Goal: Task Accomplishment & Management: Use online tool/utility

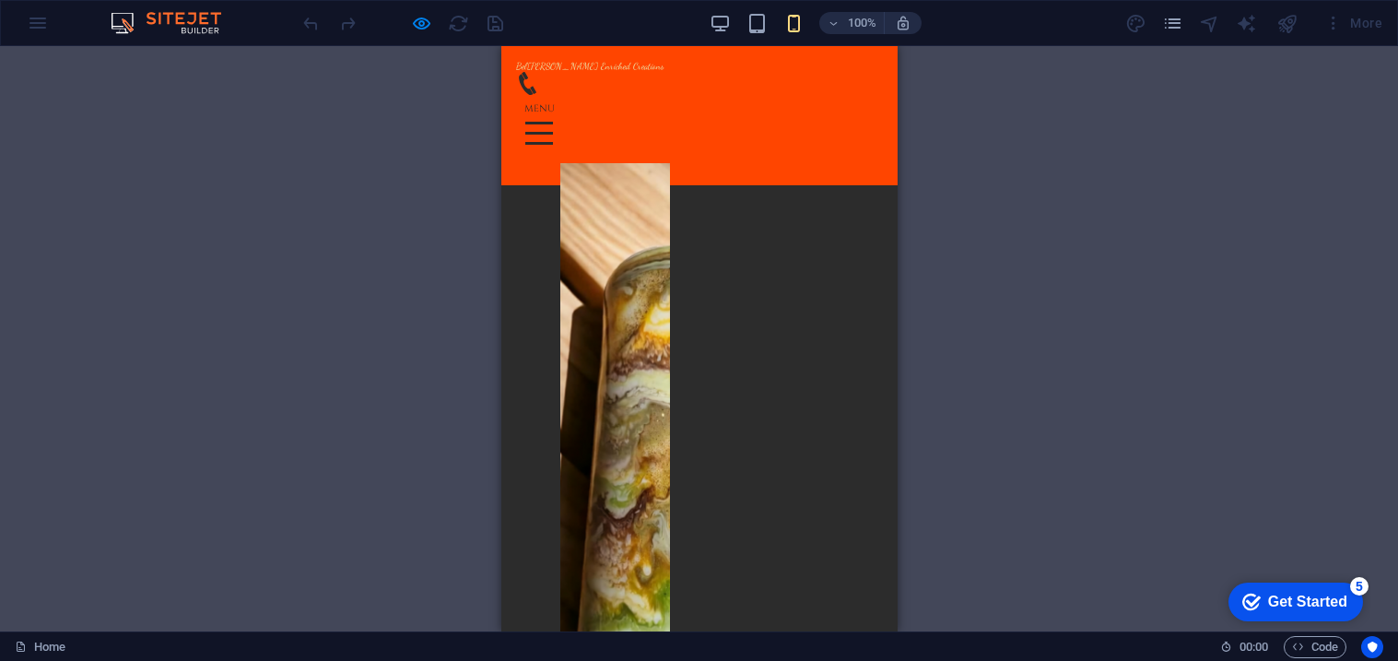
click at [538, 95] on icon at bounding box center [526, 83] width 23 height 23
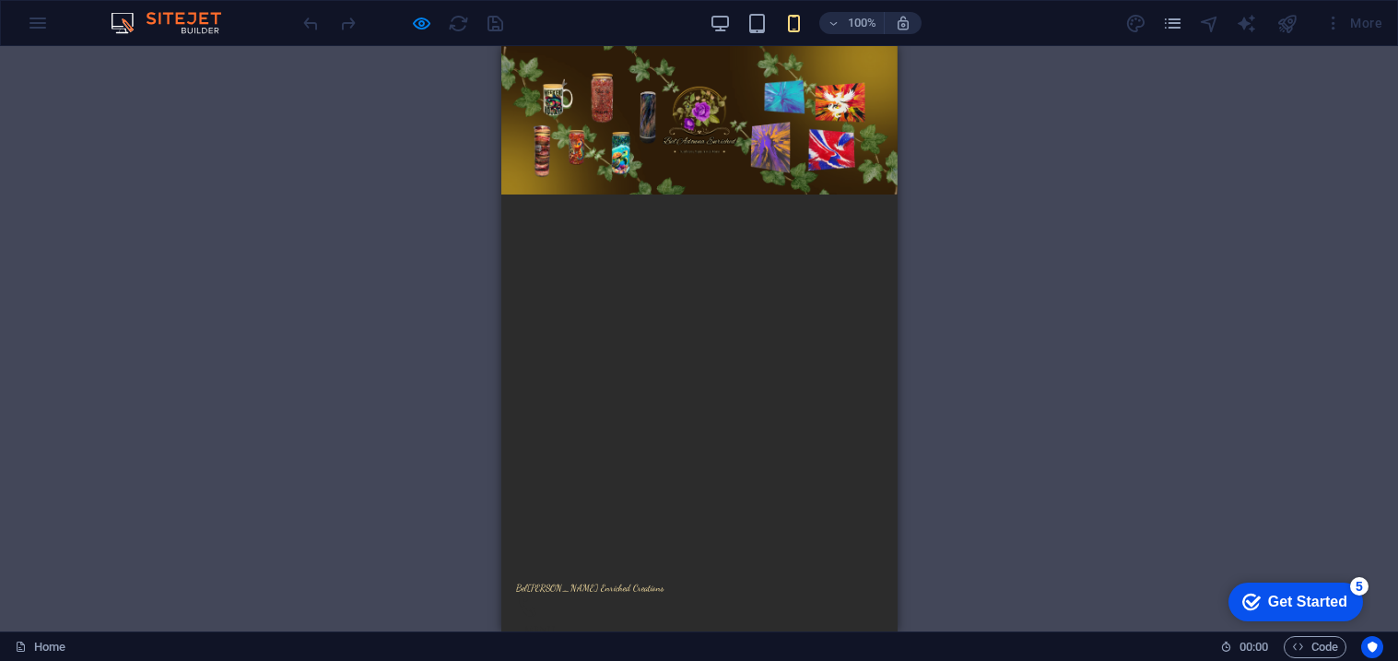
click at [322, 250] on div "Drag here to replace the existing content. Press “Ctrl” if you want to create a…" at bounding box center [699, 338] width 1398 height 585
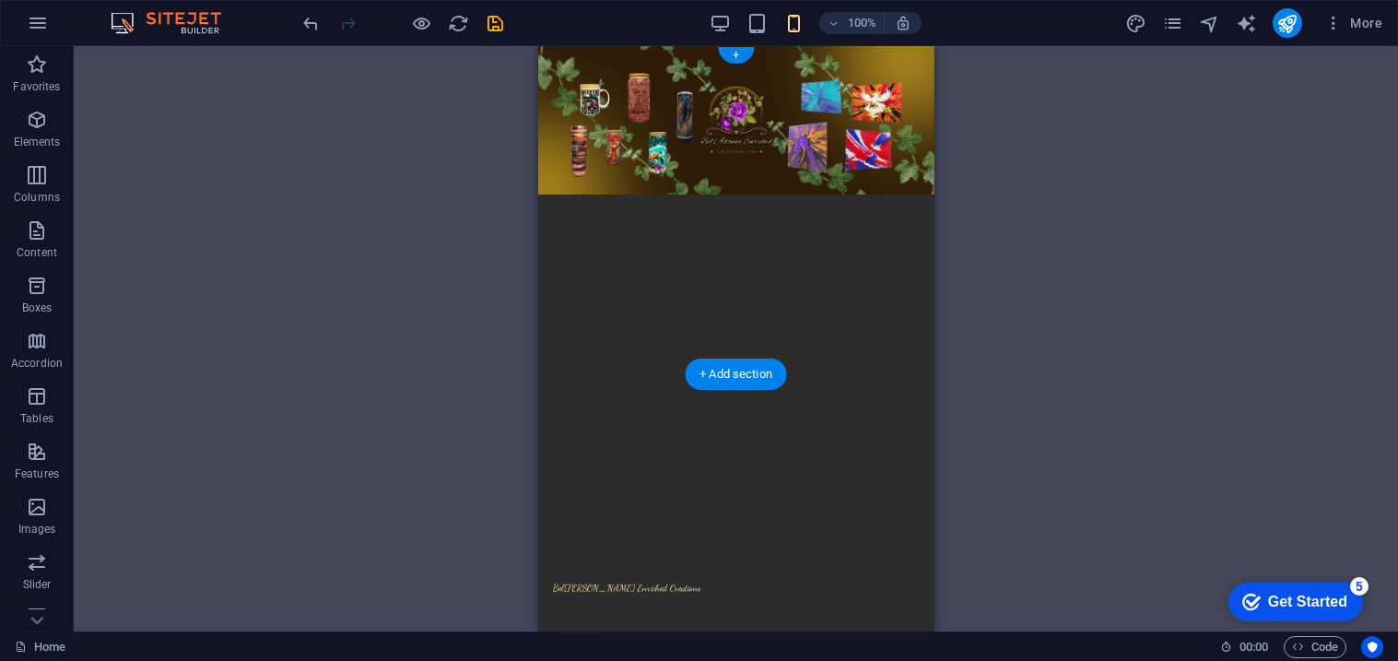
click at [602, 352] on figure at bounding box center [735, 338] width 396 height 585
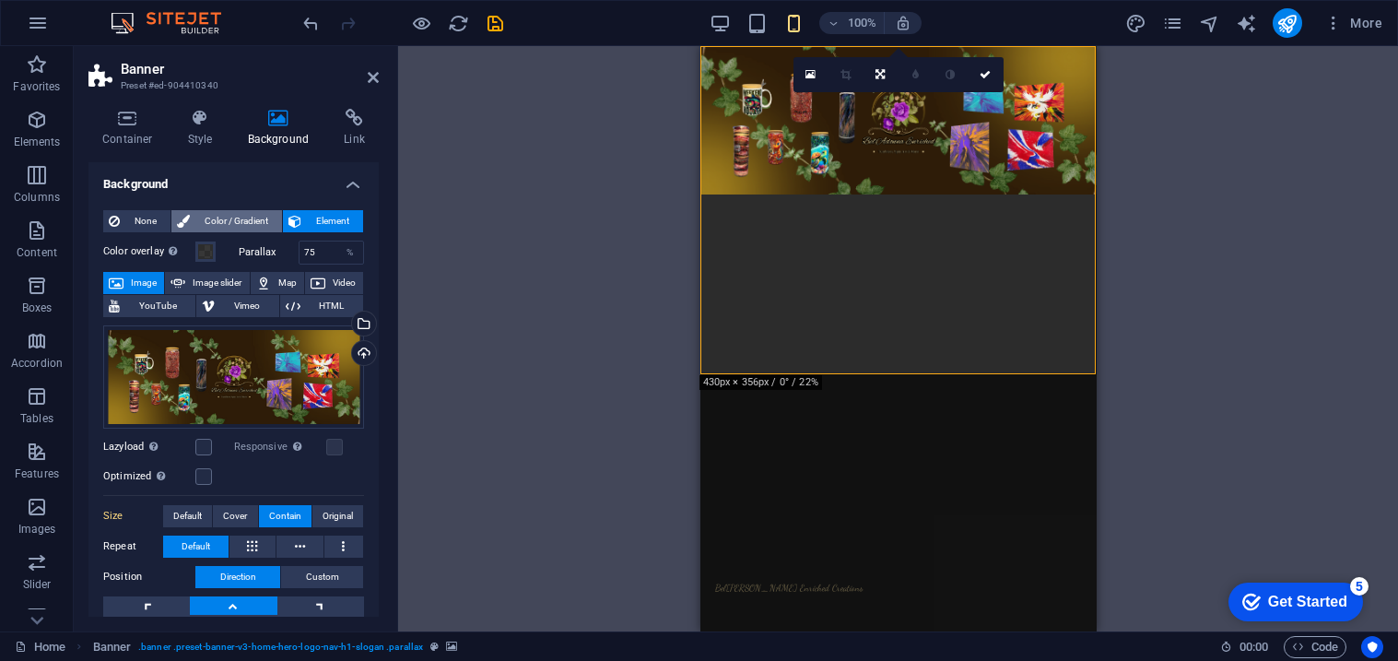
click at [230, 216] on span "Color / Gradient" at bounding box center [235, 221] width 81 height 22
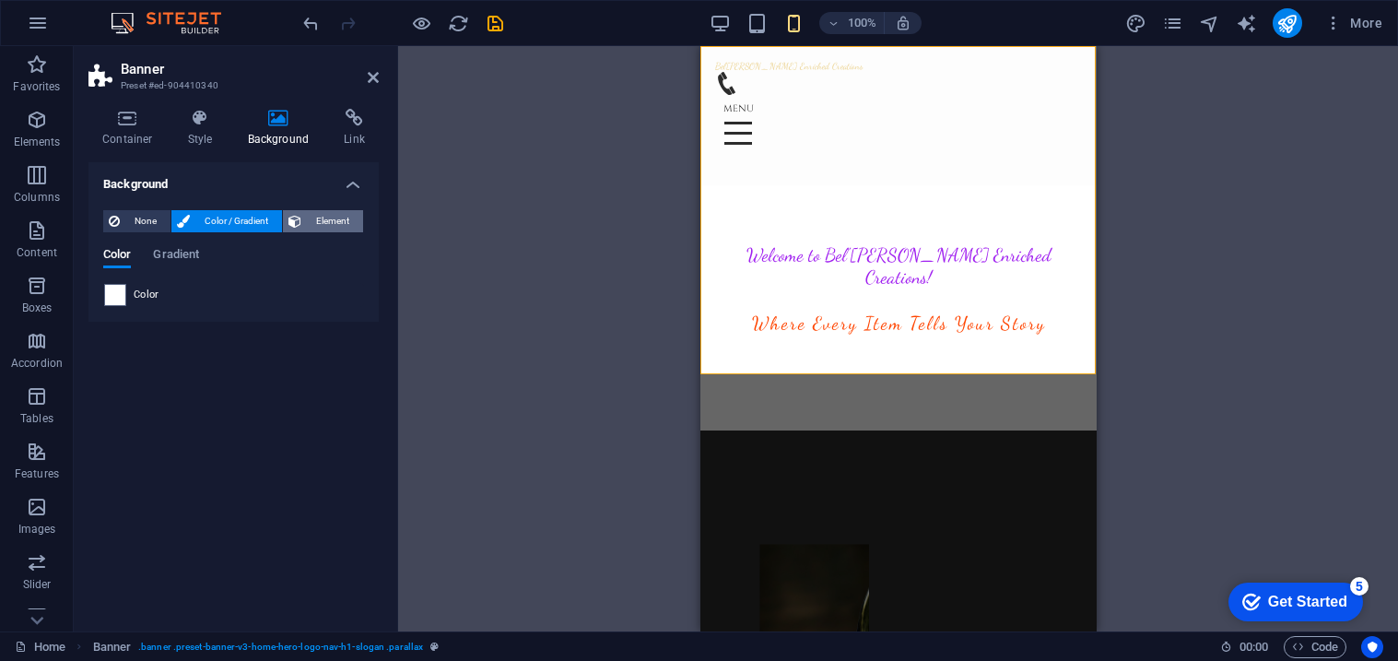
click at [296, 218] on icon at bounding box center [295, 221] width 13 height 22
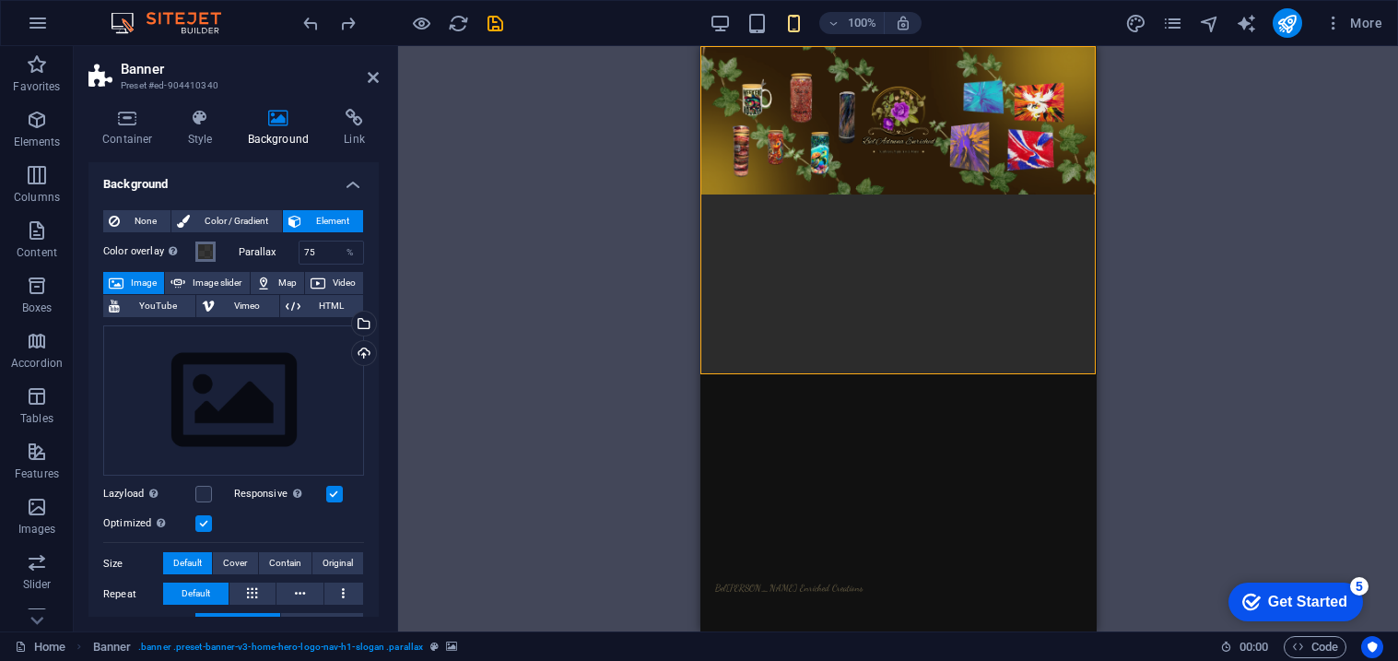
click at [202, 251] on span at bounding box center [205, 251] width 15 height 15
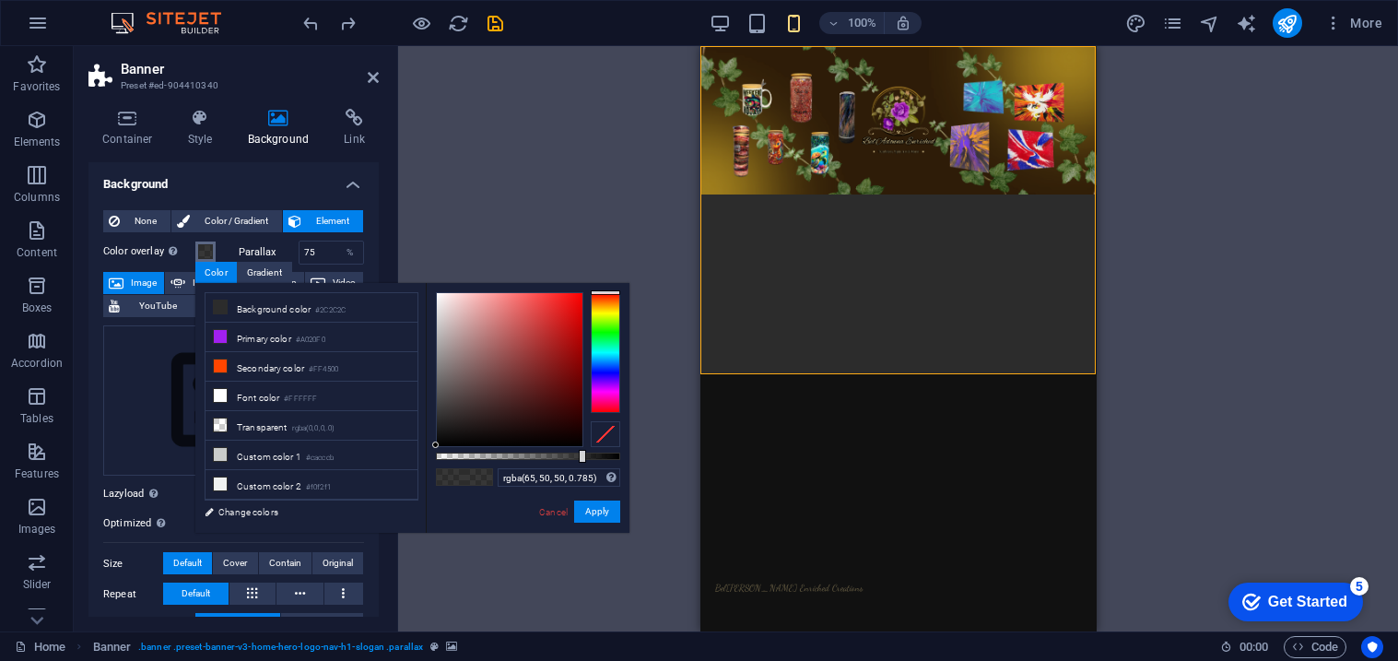
type input "rgba(0, 0, 0, 0.785)"
drag, startPoint x: 442, startPoint y: 443, endPoint x: 386, endPoint y: 501, distance: 79.5
click at [386, 501] on div "less Background color #2C2C2C Primary color #A020F0 Secondary color #FF4500 Fon…" at bounding box center [412, 408] width 434 height 250
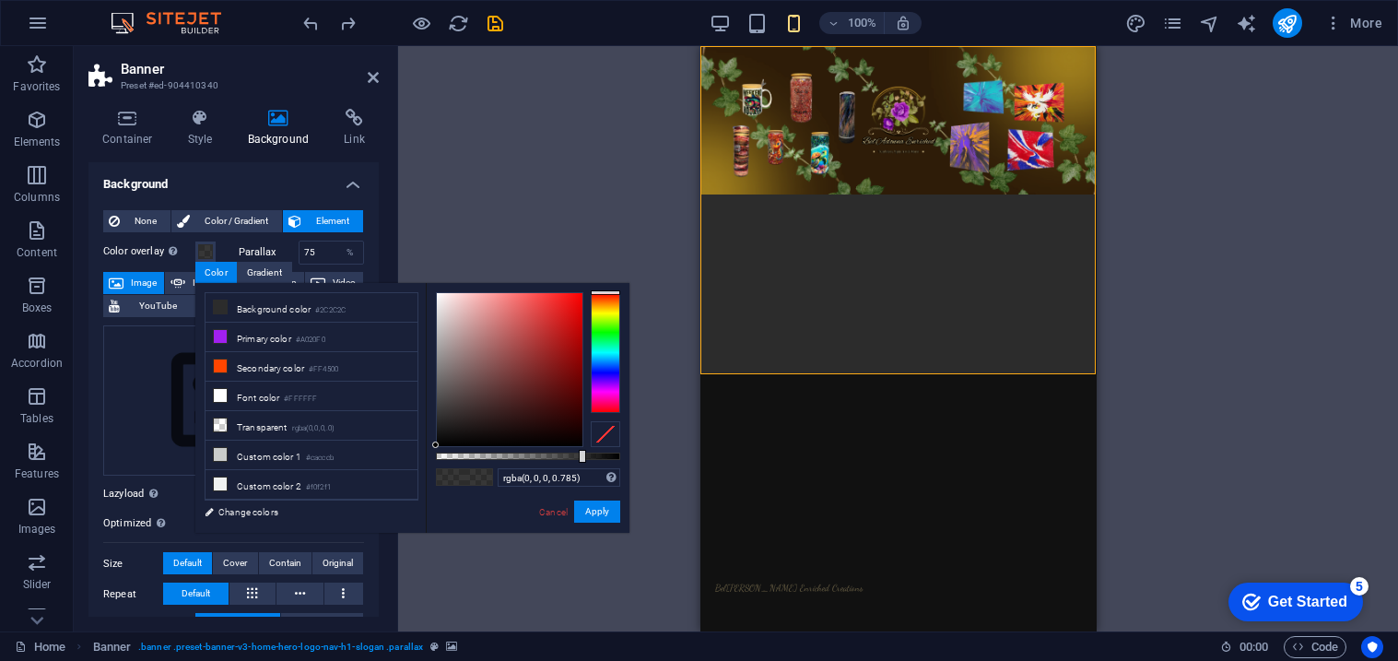
click at [467, 238] on div "Drag here to replace the existing content. Press “Ctrl” if you want to create a…" at bounding box center [898, 338] width 1000 height 585
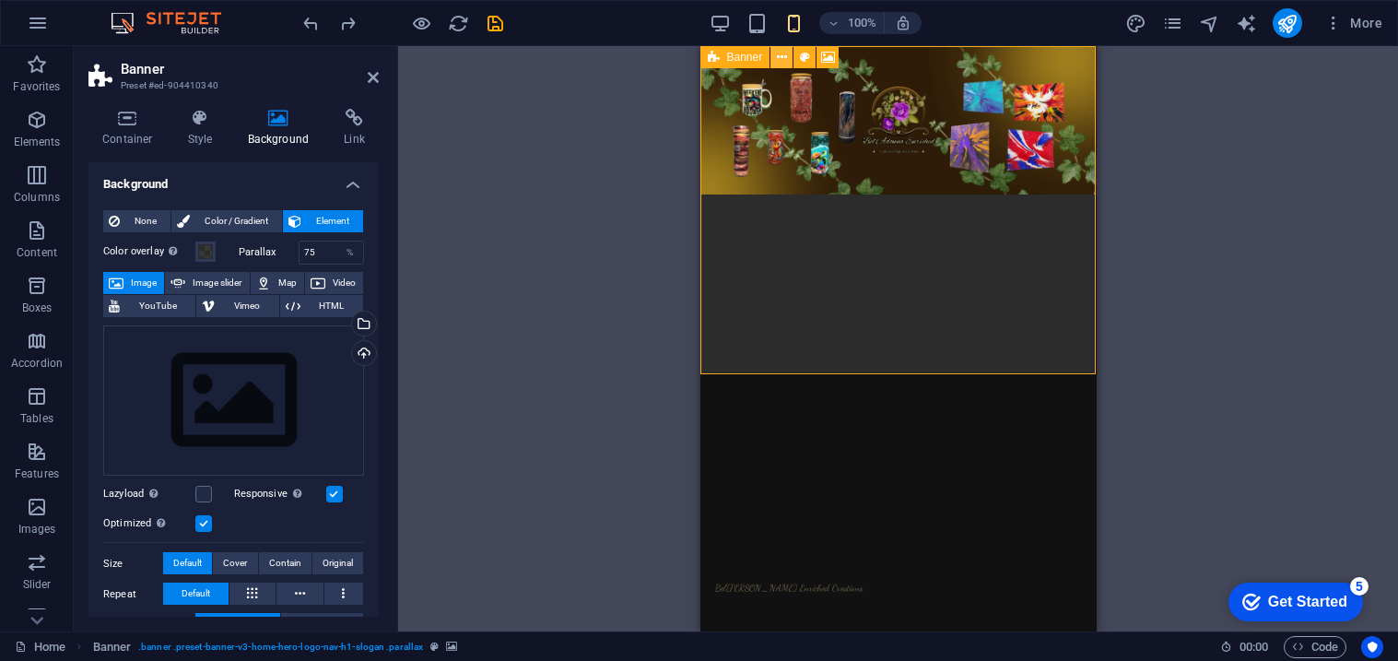
click at [778, 54] on icon at bounding box center [782, 57] width 10 height 19
click at [619, 132] on div "Drag here to replace the existing content. Press “Ctrl” if you want to create a…" at bounding box center [898, 338] width 1000 height 585
click at [269, 563] on span "Contain" at bounding box center [285, 563] width 32 height 22
click at [230, 562] on span "Cover" at bounding box center [235, 563] width 24 height 22
click at [272, 560] on span "Contain" at bounding box center [285, 563] width 32 height 22
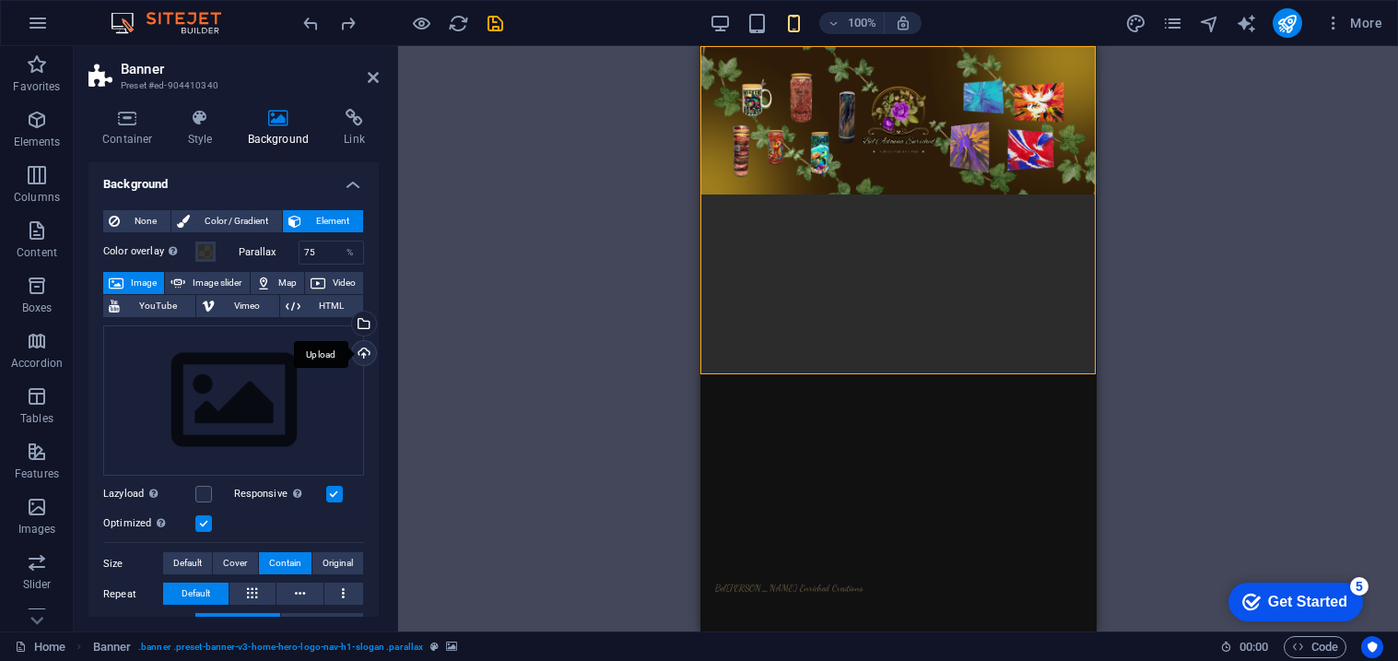
click at [359, 357] on div "Upload" at bounding box center [362, 355] width 28 height 28
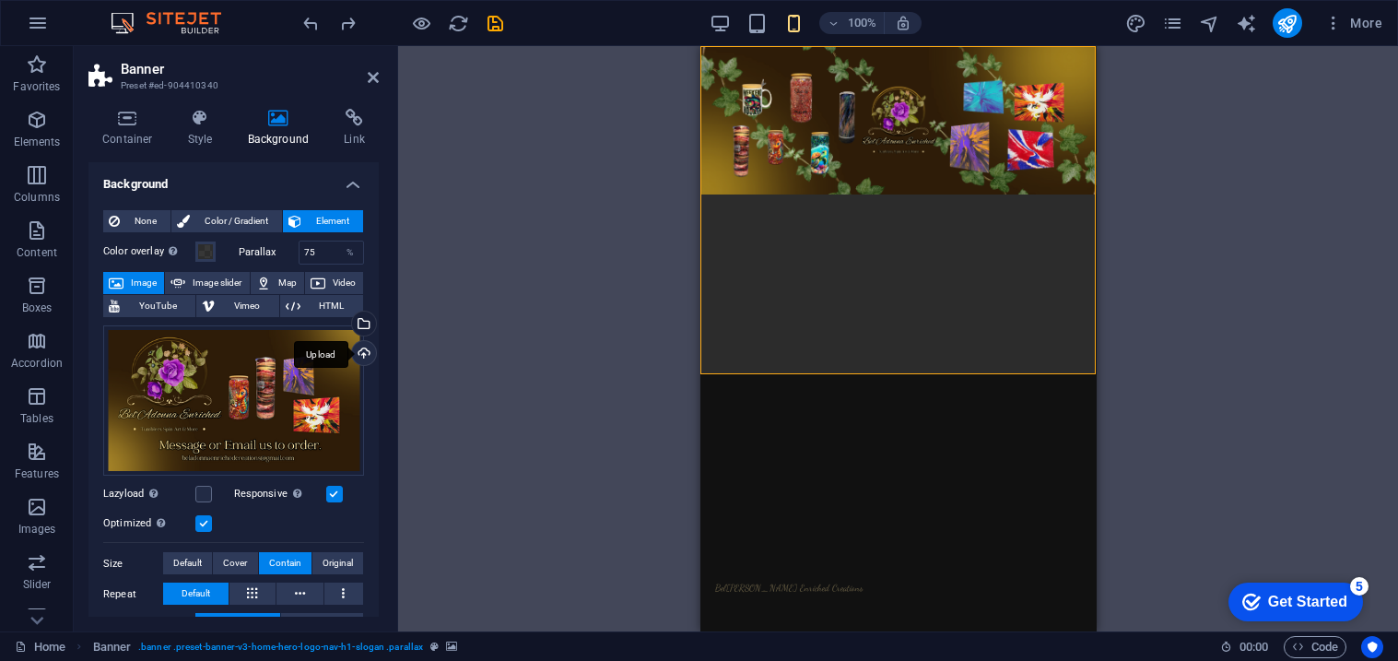
click at [355, 348] on div "Upload" at bounding box center [362, 355] width 28 height 28
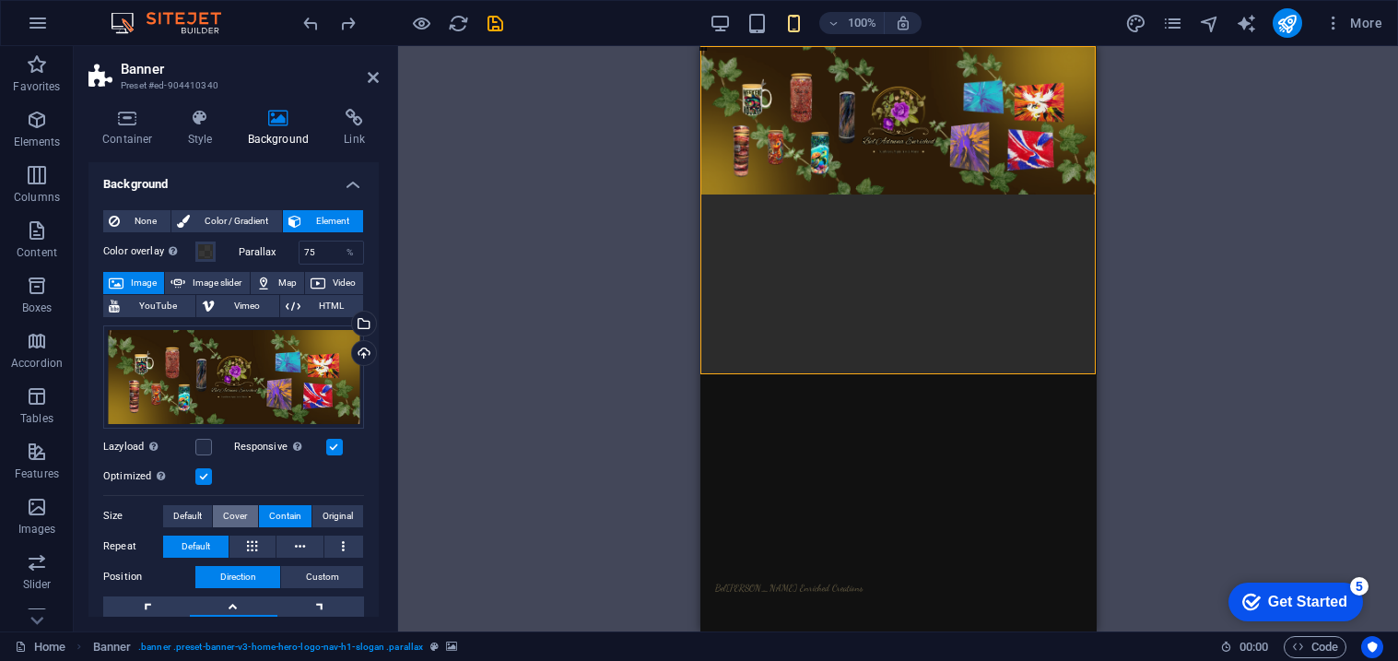
click at [241, 512] on span "Cover" at bounding box center [235, 516] width 24 height 22
click at [295, 513] on span "Contain" at bounding box center [285, 516] width 32 height 22
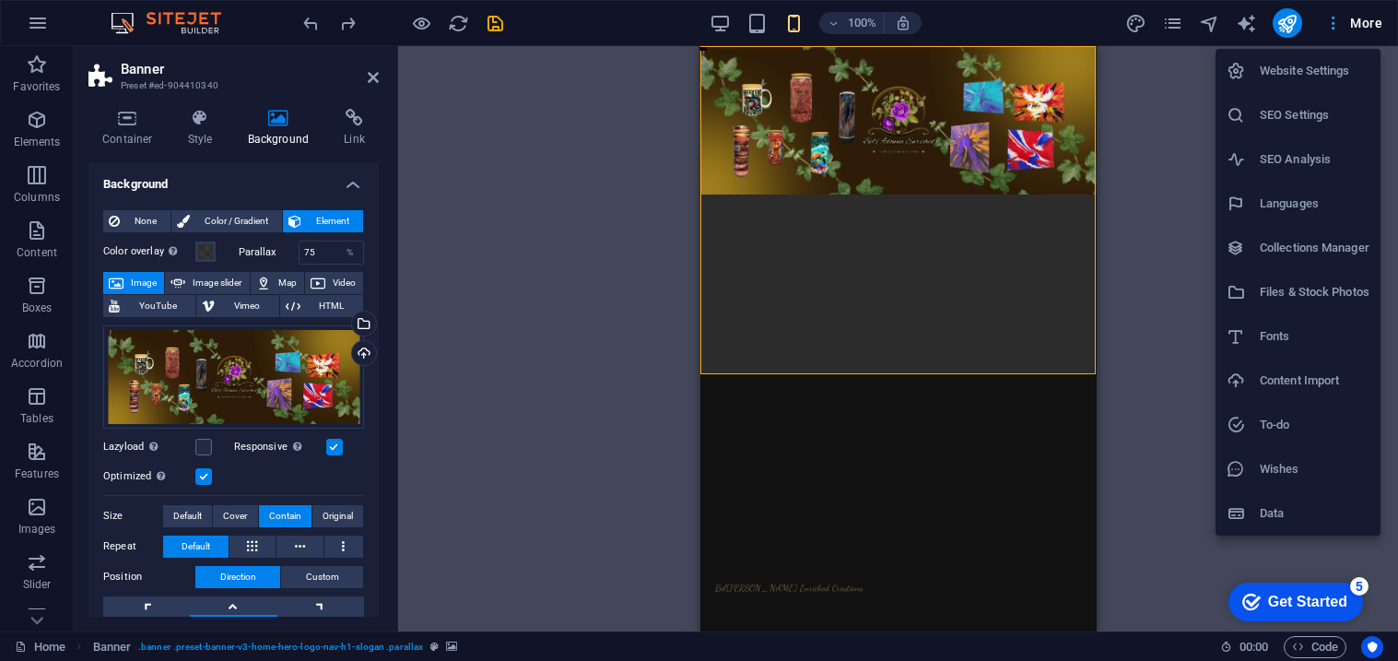
click at [1330, 23] on div at bounding box center [699, 330] width 1398 height 661
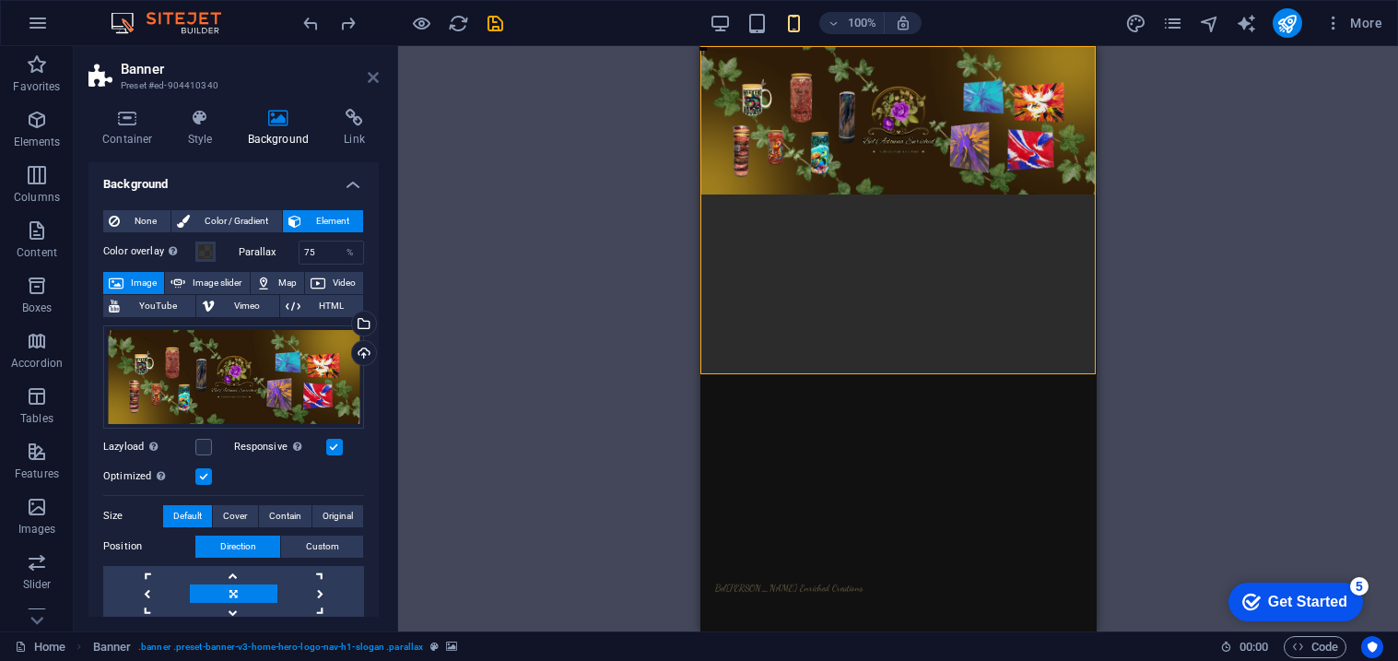
click at [371, 83] on icon at bounding box center [373, 77] width 11 height 15
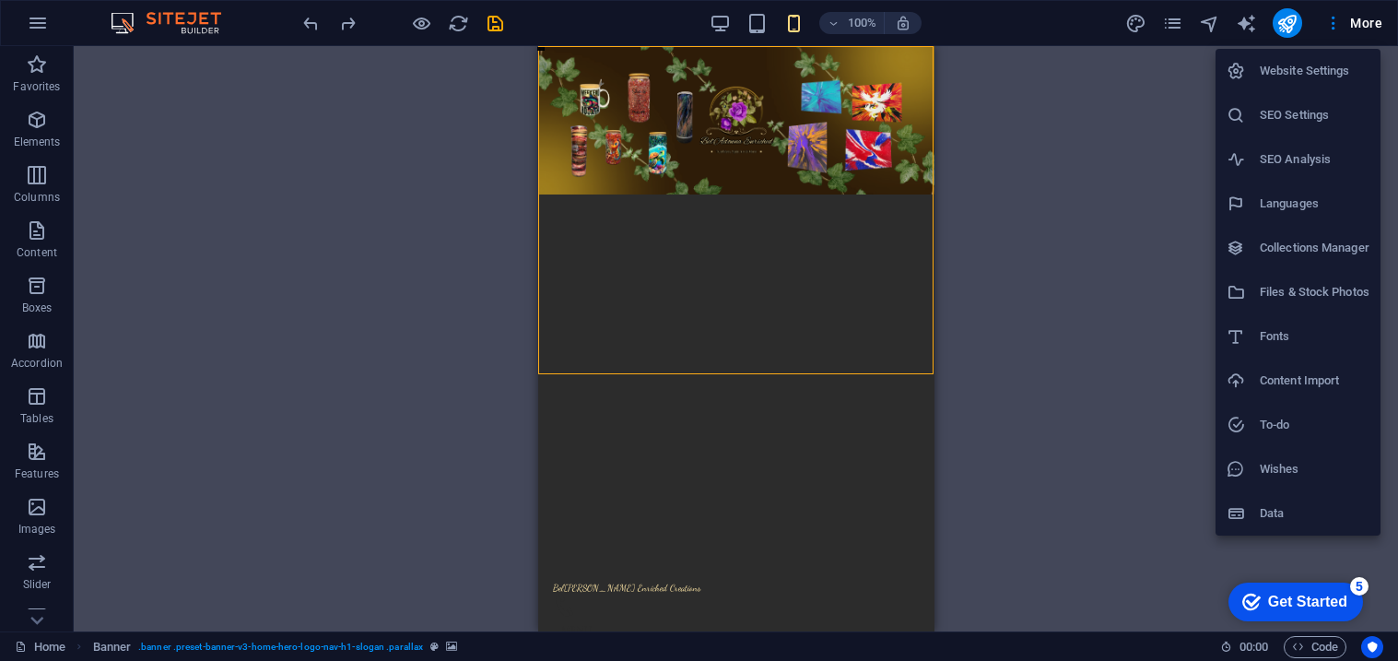
click at [1172, 288] on div at bounding box center [699, 330] width 1398 height 661
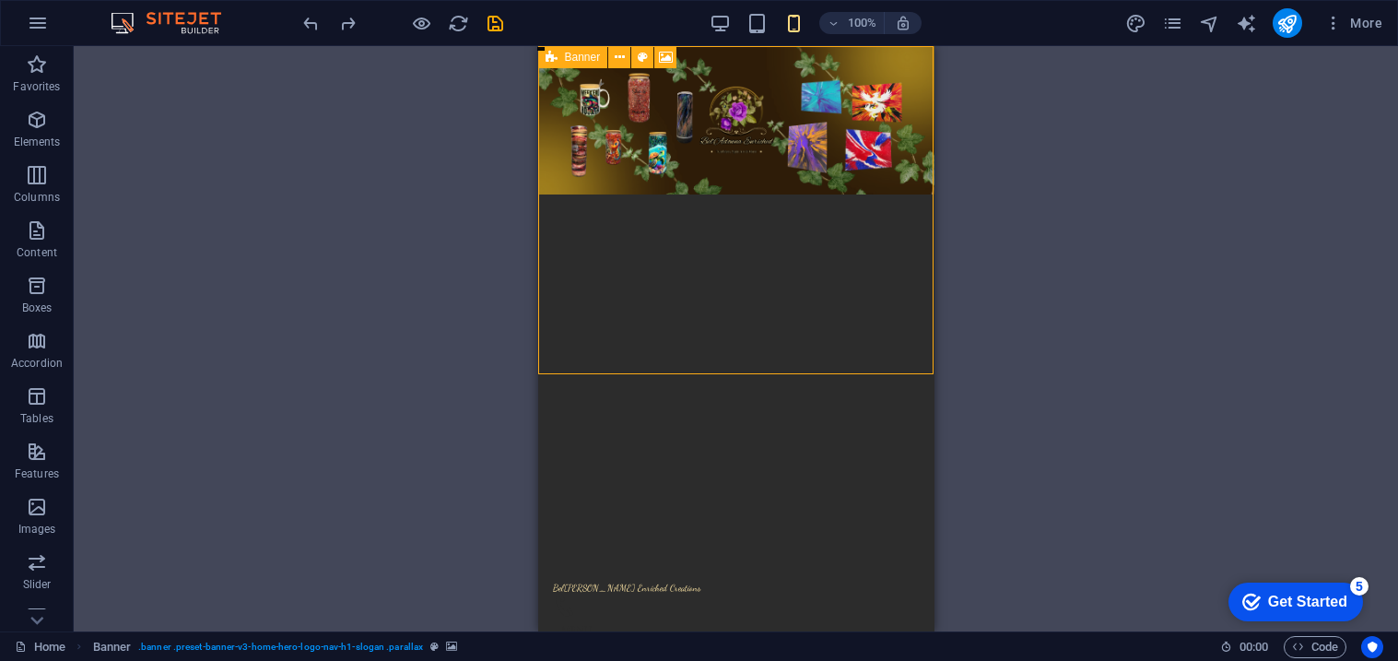
click at [558, 58] on div "Banner" at bounding box center [573, 57] width 70 height 22
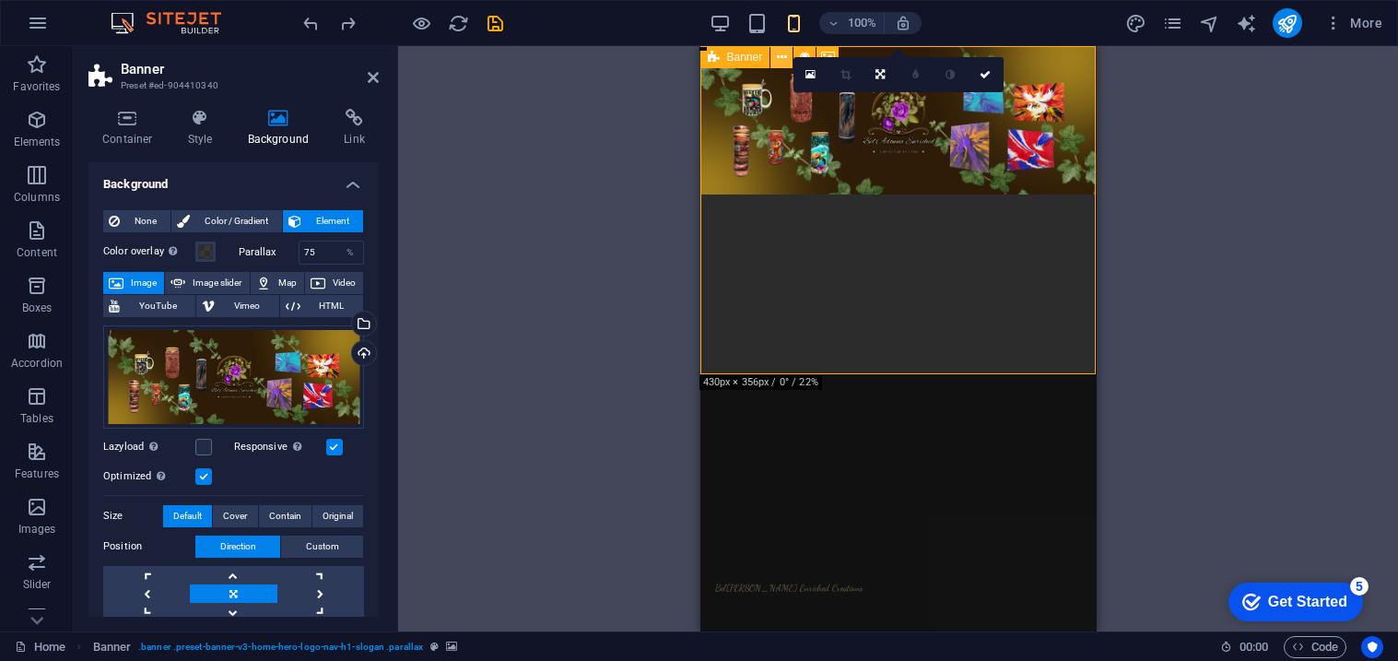
click at [779, 58] on icon at bounding box center [782, 57] width 10 height 19
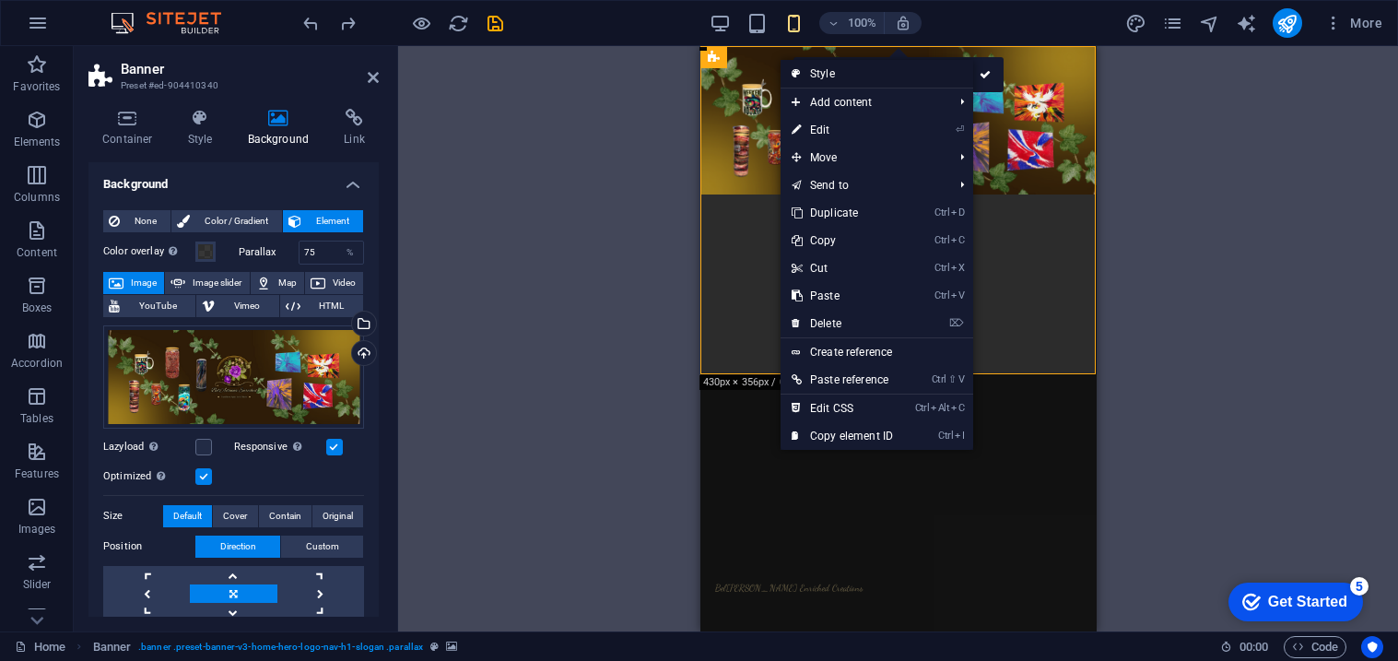
click at [873, 77] on link "Style" at bounding box center [877, 74] width 193 height 28
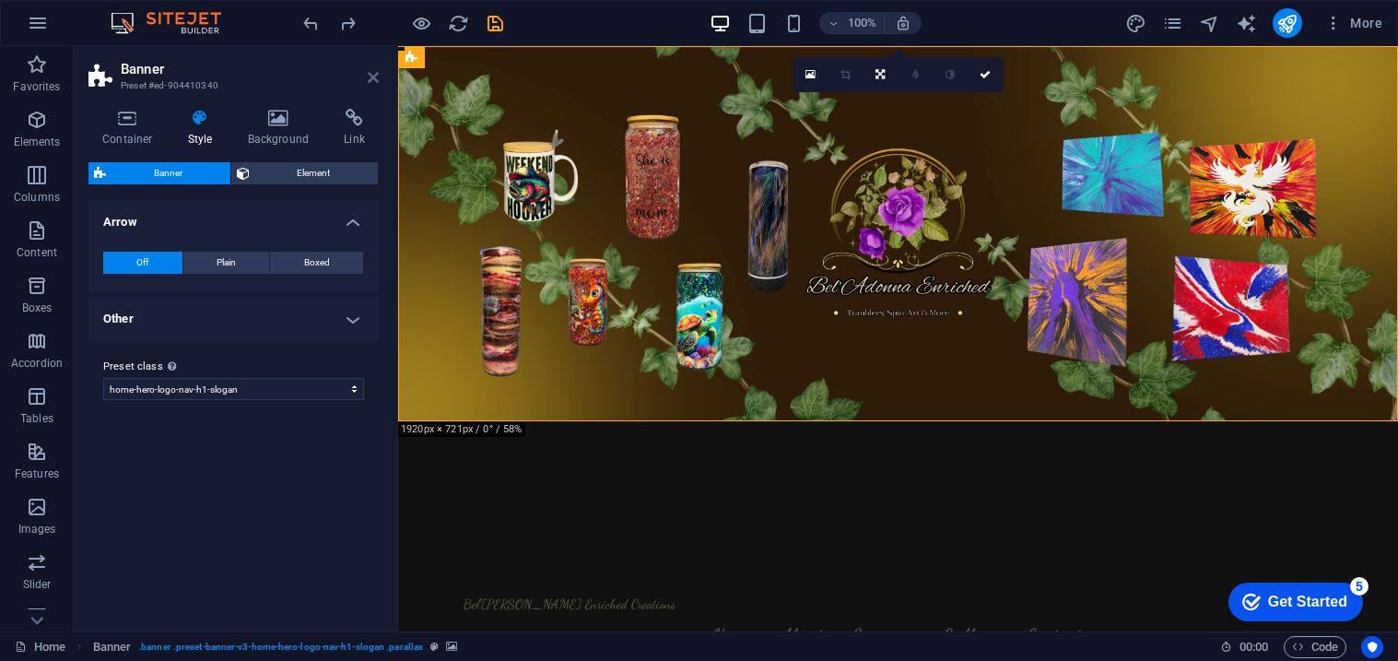
click at [375, 84] on icon at bounding box center [373, 77] width 11 height 15
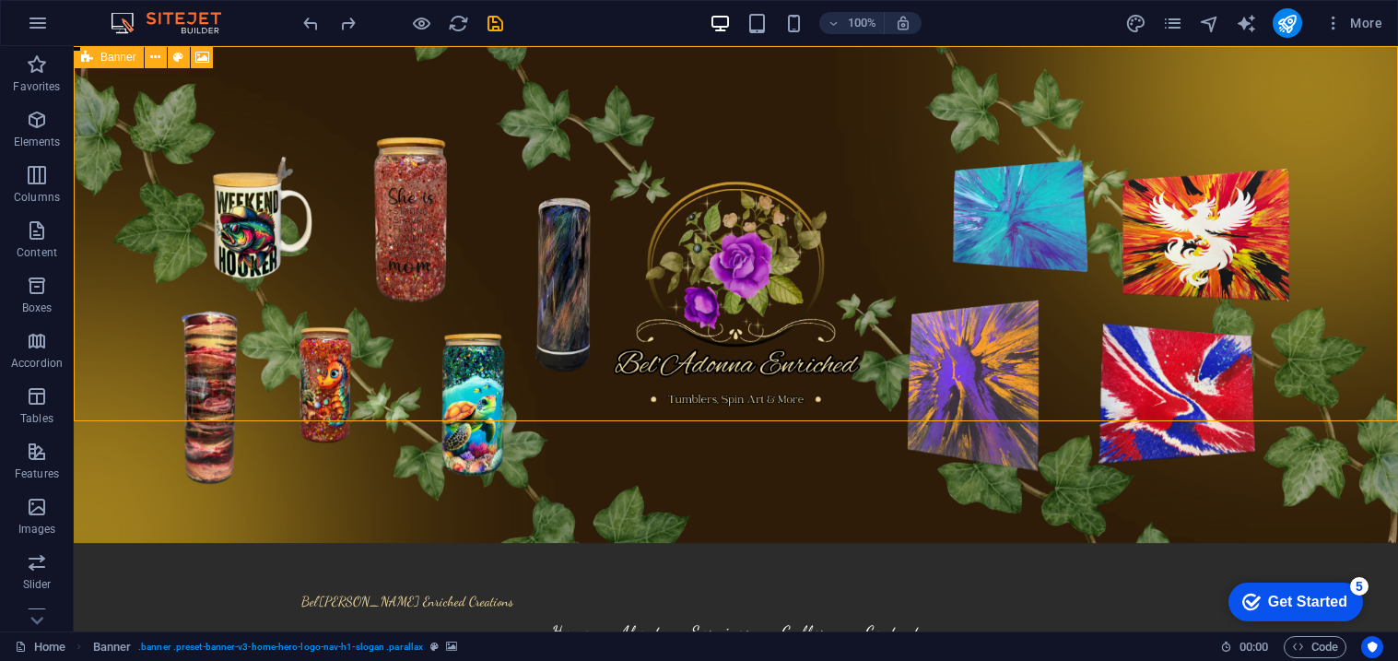
click at [88, 56] on icon at bounding box center [87, 57] width 12 height 22
click at [153, 58] on icon at bounding box center [155, 57] width 10 height 19
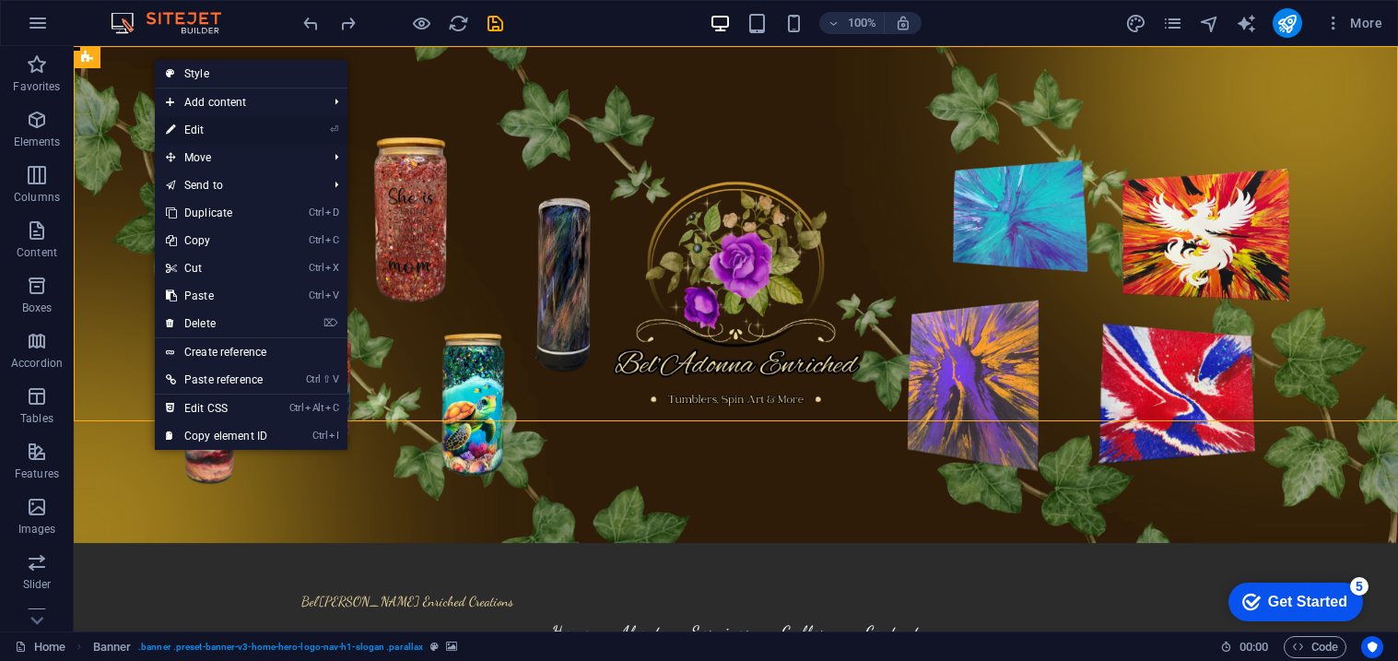
click at [183, 125] on link "⏎ Edit" at bounding box center [217, 130] width 124 height 28
select select "vh"
select select "header"
select select "preset-banner-v3-home-hero-logo-nav-h1-slogan"
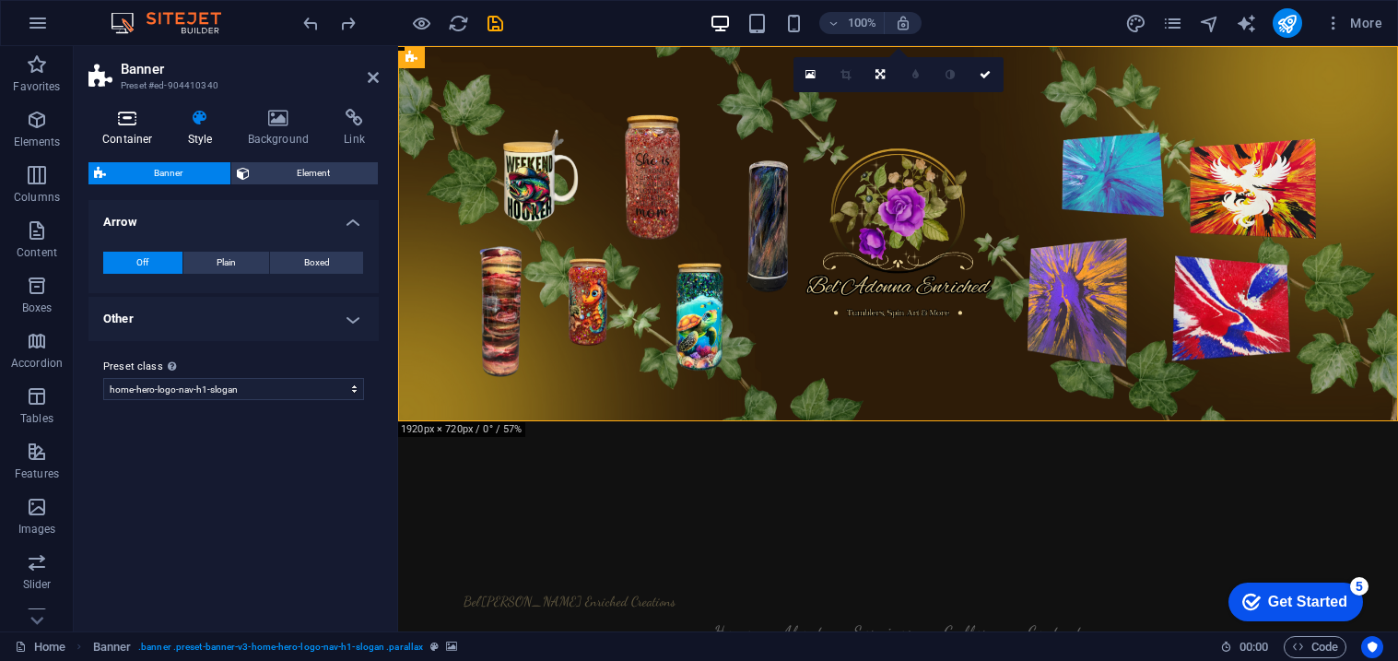
click at [125, 118] on icon at bounding box center [127, 118] width 78 height 18
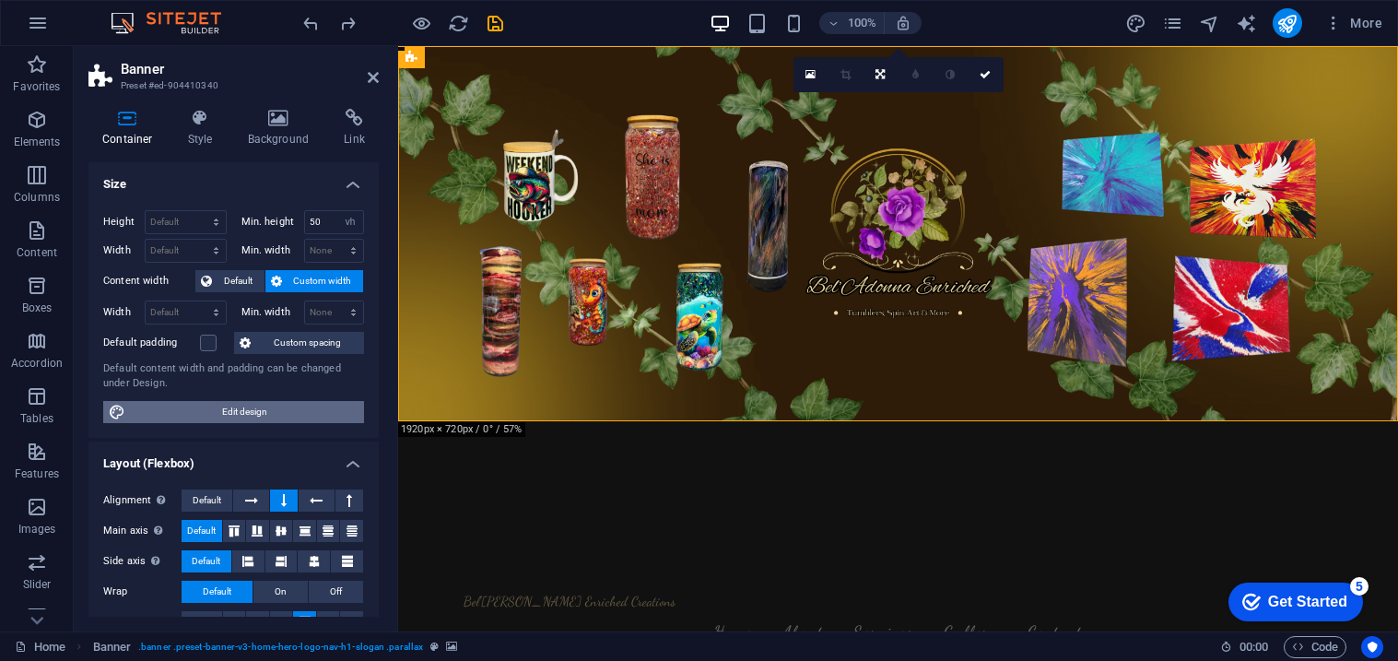
click at [181, 418] on span "Edit design" at bounding box center [245, 412] width 228 height 22
select select "rem"
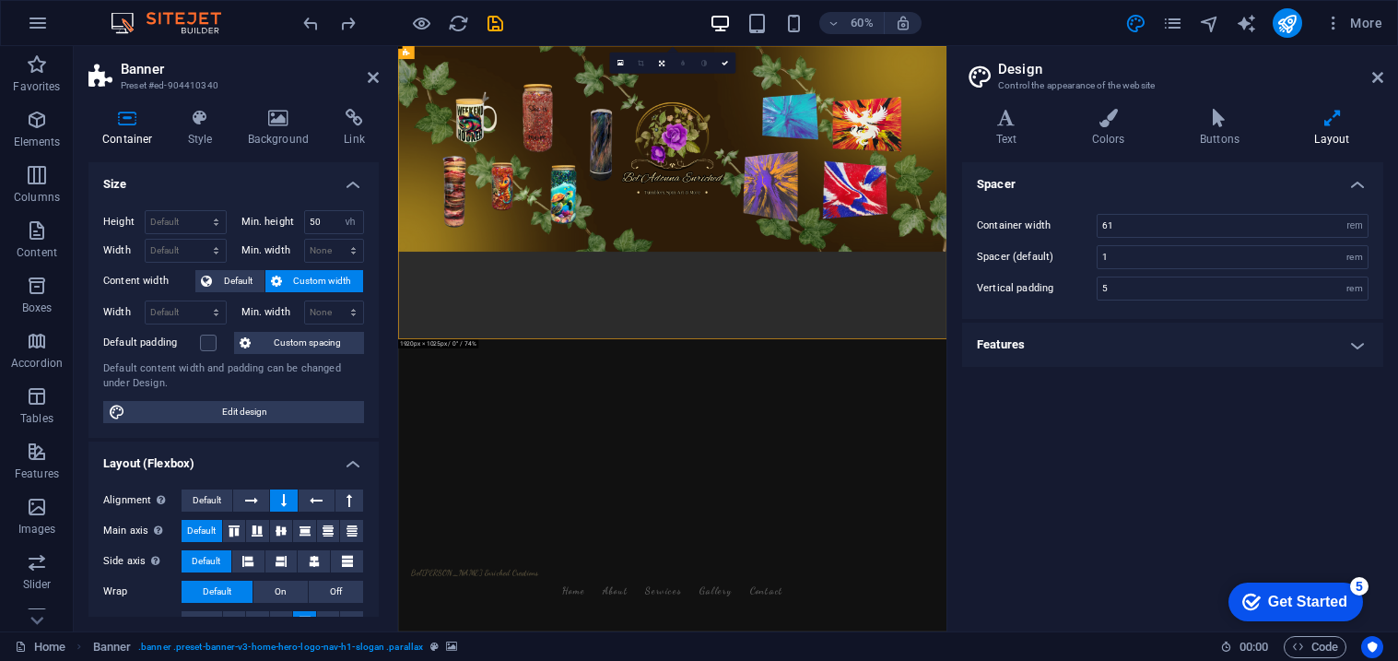
click at [1316, 347] on h4 "Features" at bounding box center [1172, 345] width 421 height 44
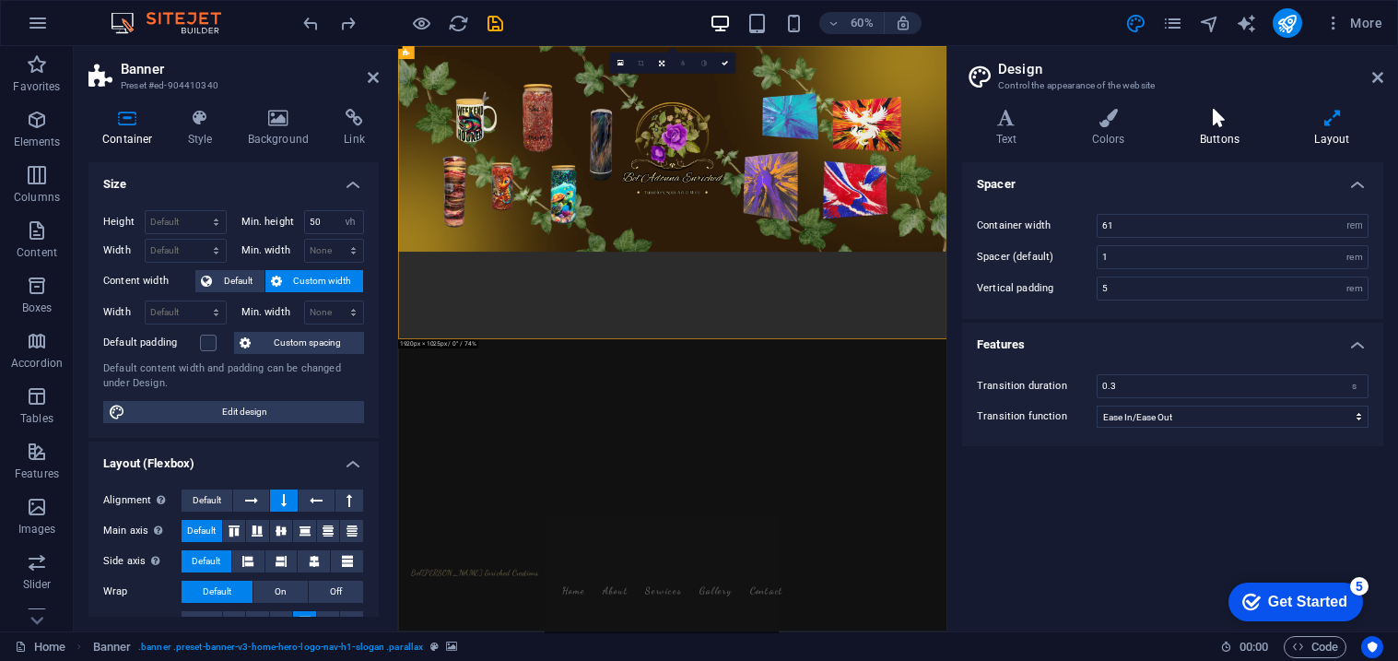
click at [1228, 124] on icon at bounding box center [1219, 118] width 107 height 18
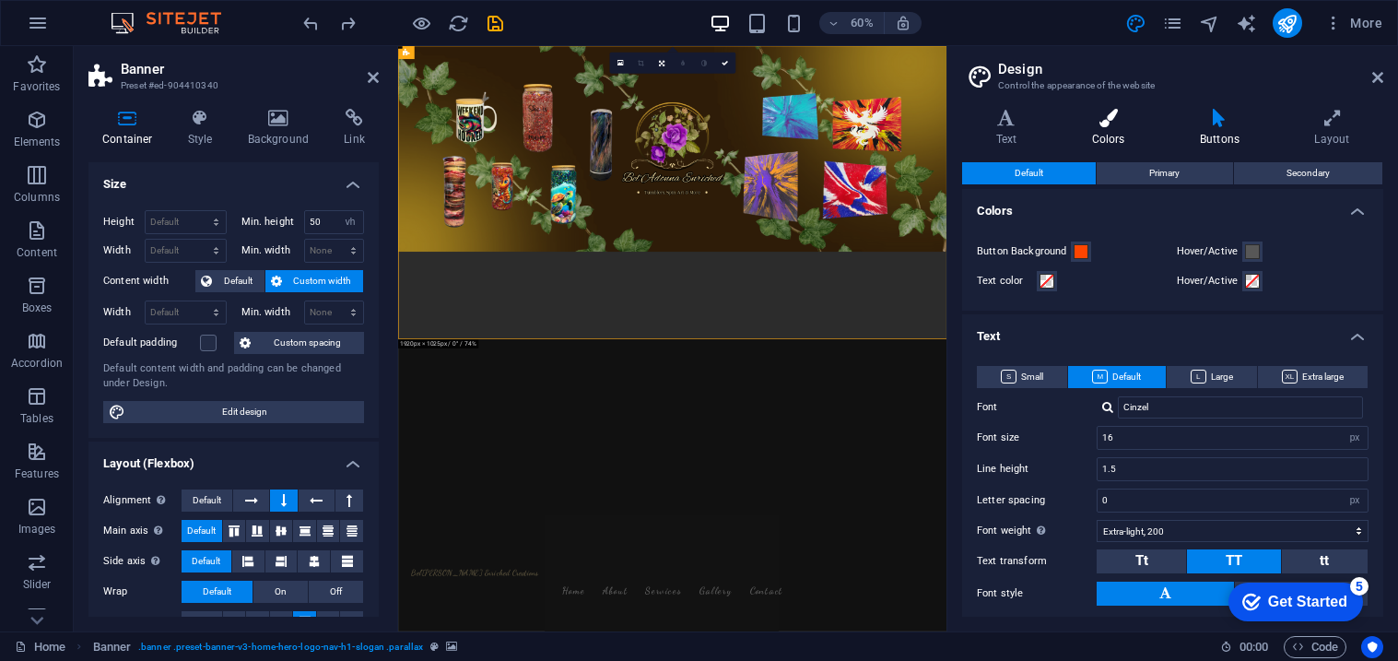
click at [1106, 124] on icon at bounding box center [1108, 118] width 100 height 18
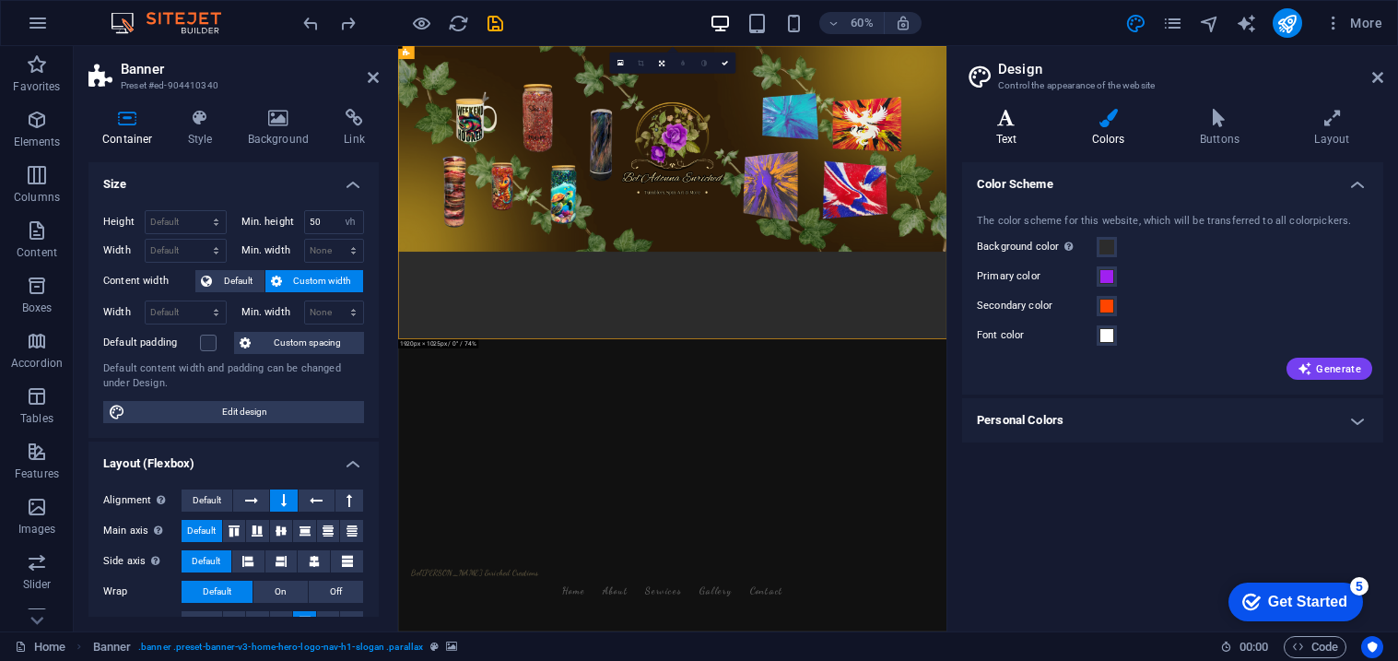
click at [1031, 119] on icon at bounding box center [1006, 118] width 88 height 18
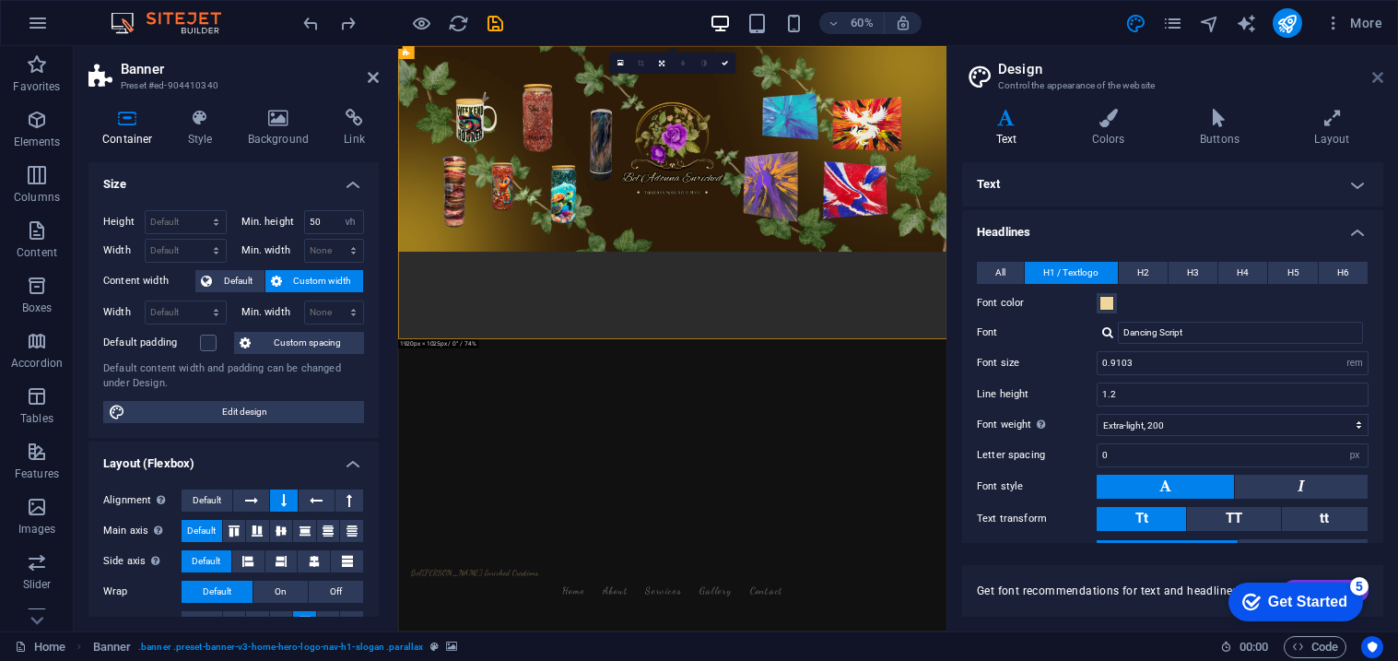
click at [1379, 74] on icon at bounding box center [1377, 77] width 11 height 15
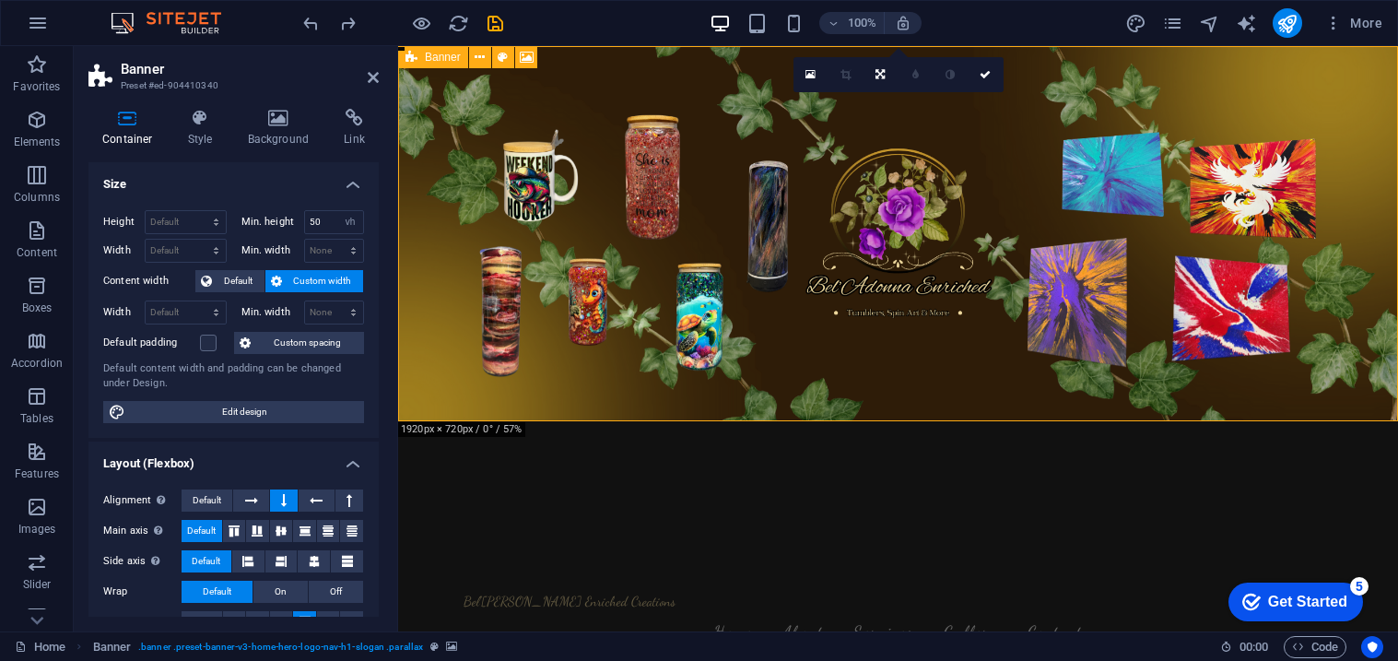
click at [412, 56] on icon at bounding box center [412, 57] width 12 height 22
click at [254, 128] on h4 "Background" at bounding box center [282, 128] width 97 height 39
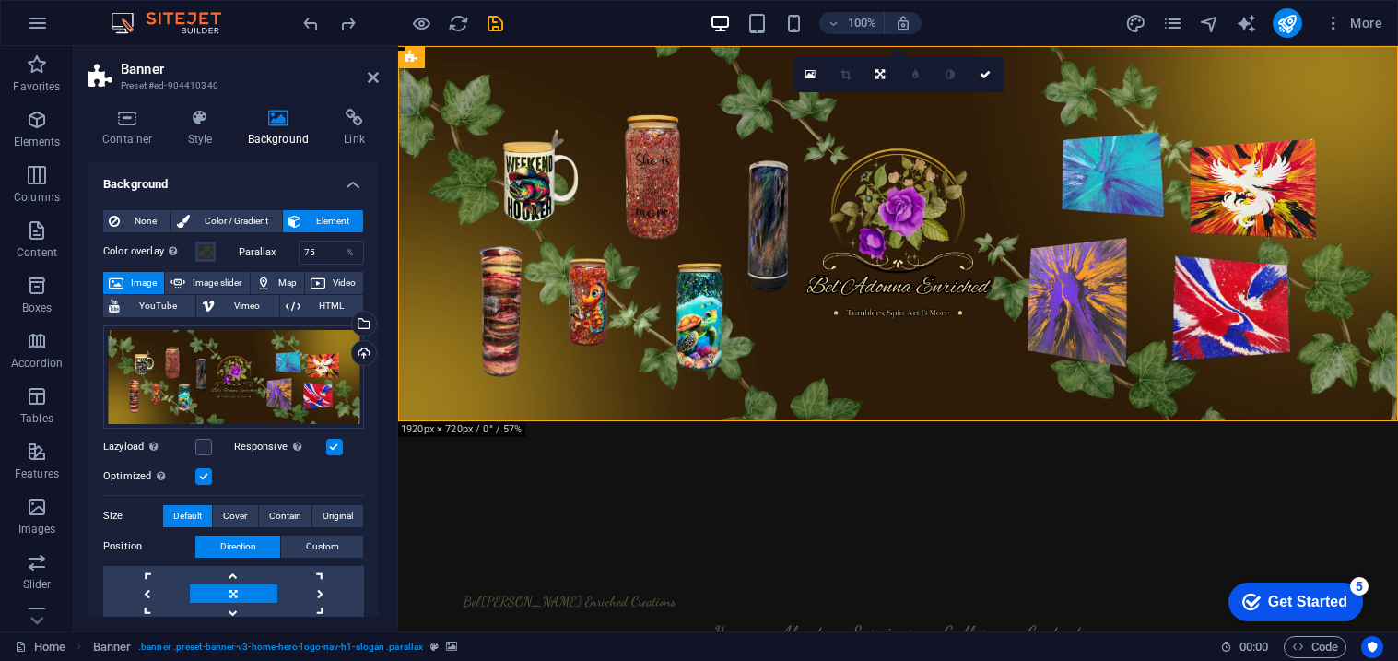
click at [350, 185] on h4 "Background" at bounding box center [233, 178] width 290 height 33
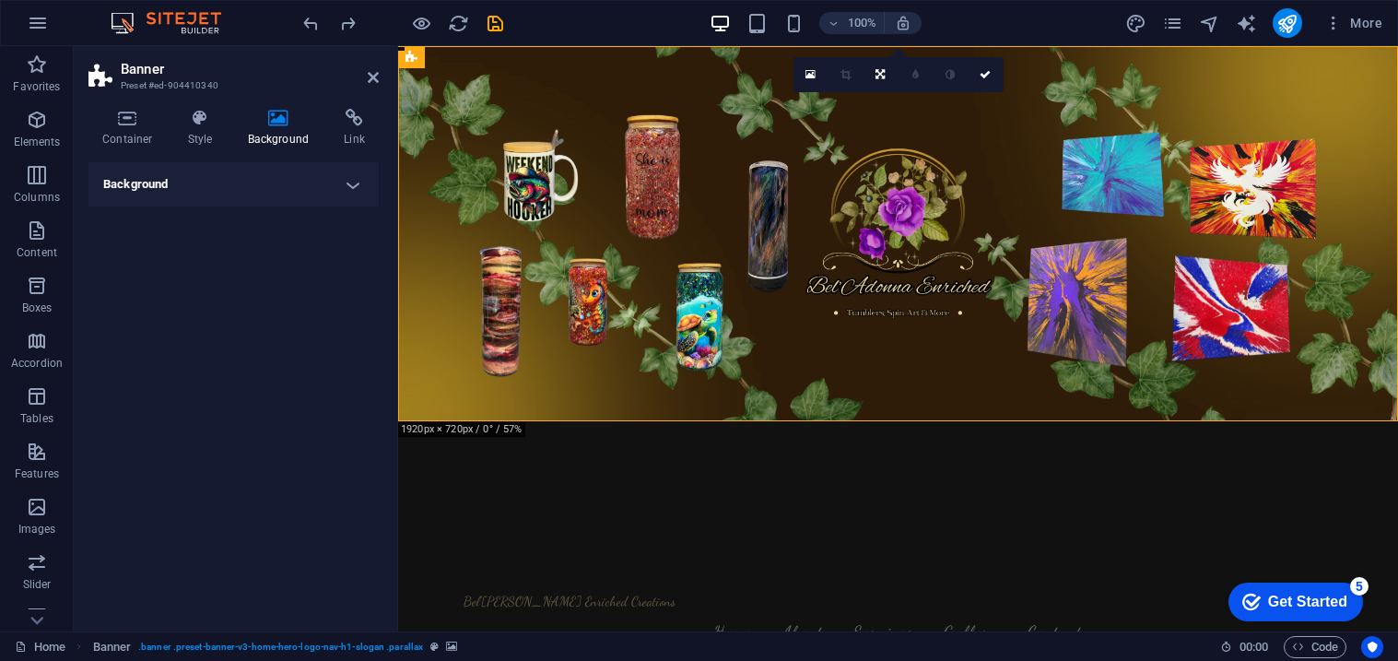
click at [350, 185] on h4 "Background" at bounding box center [233, 184] width 290 height 44
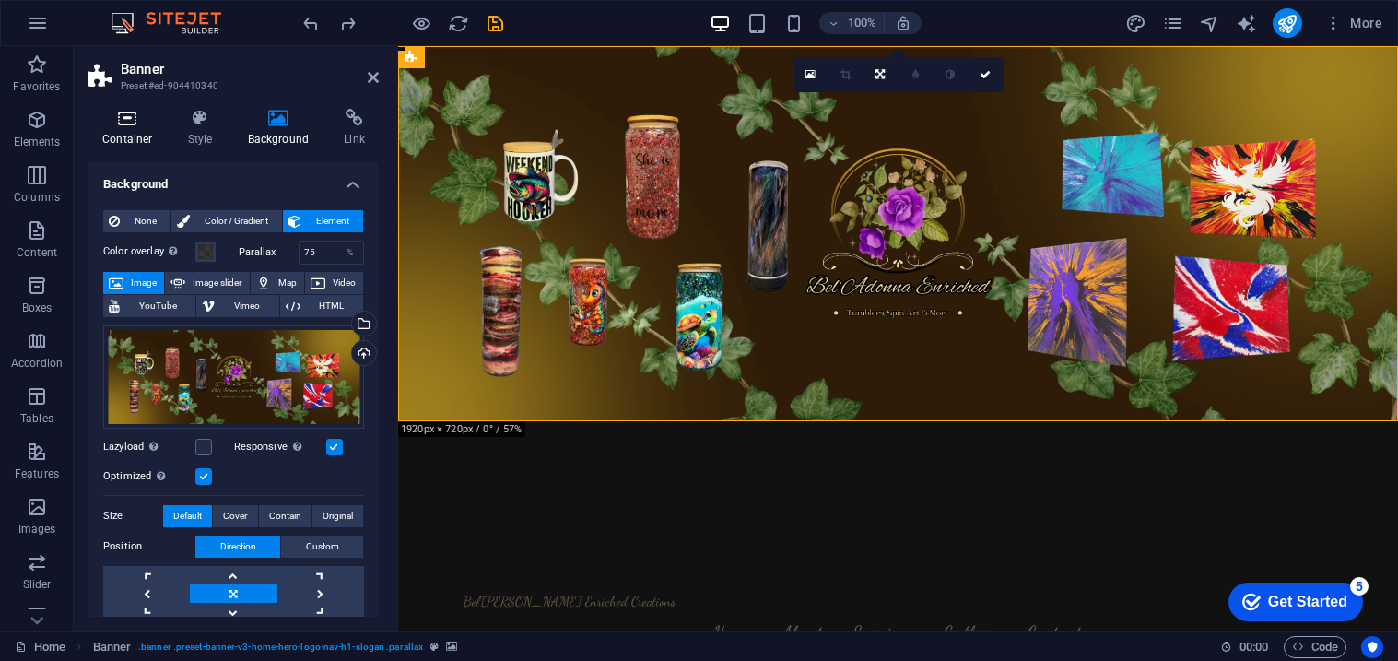
click at [144, 120] on icon at bounding box center [127, 118] width 78 height 18
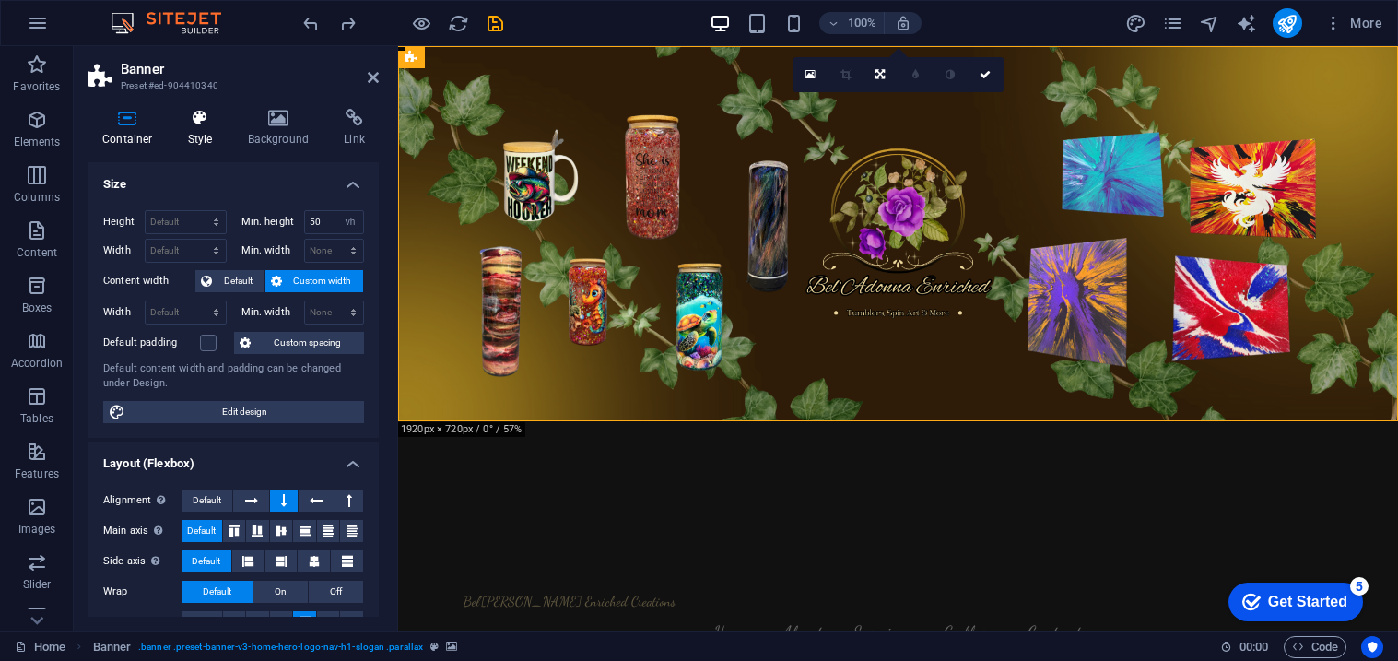
click at [200, 137] on h4 "Style" at bounding box center [204, 128] width 60 height 39
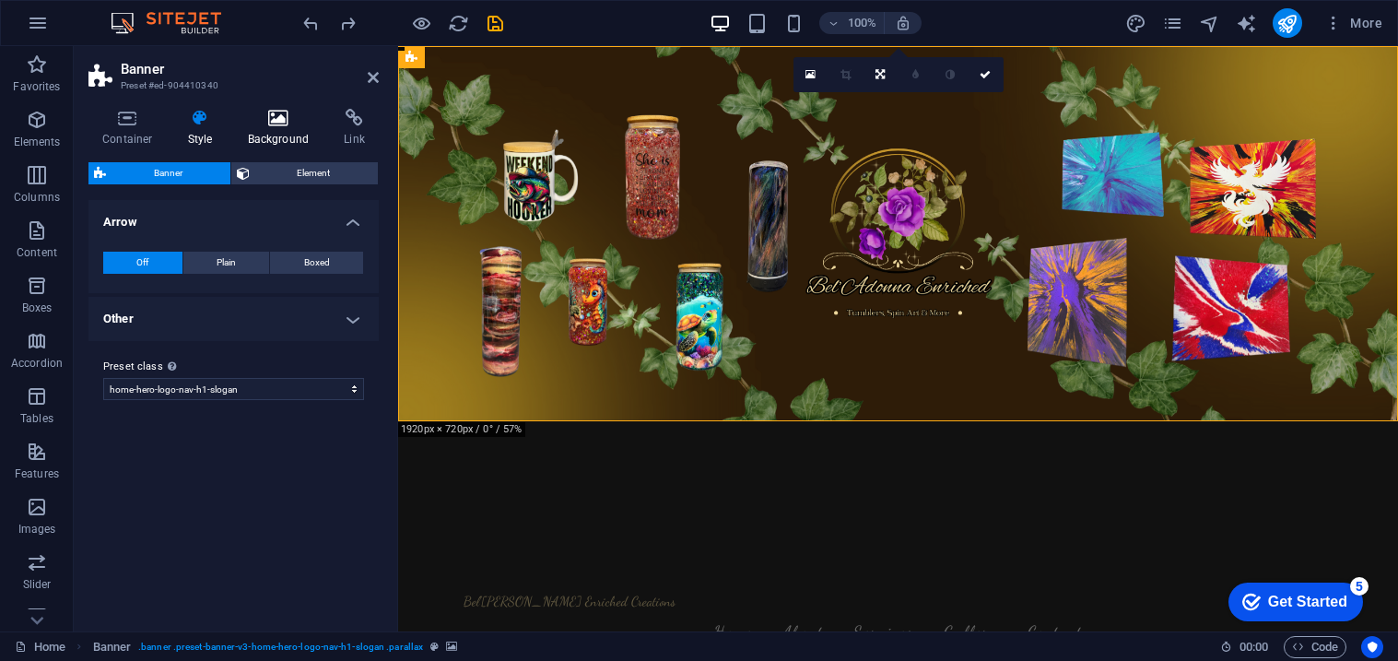
click at [264, 126] on icon at bounding box center [278, 118] width 89 height 18
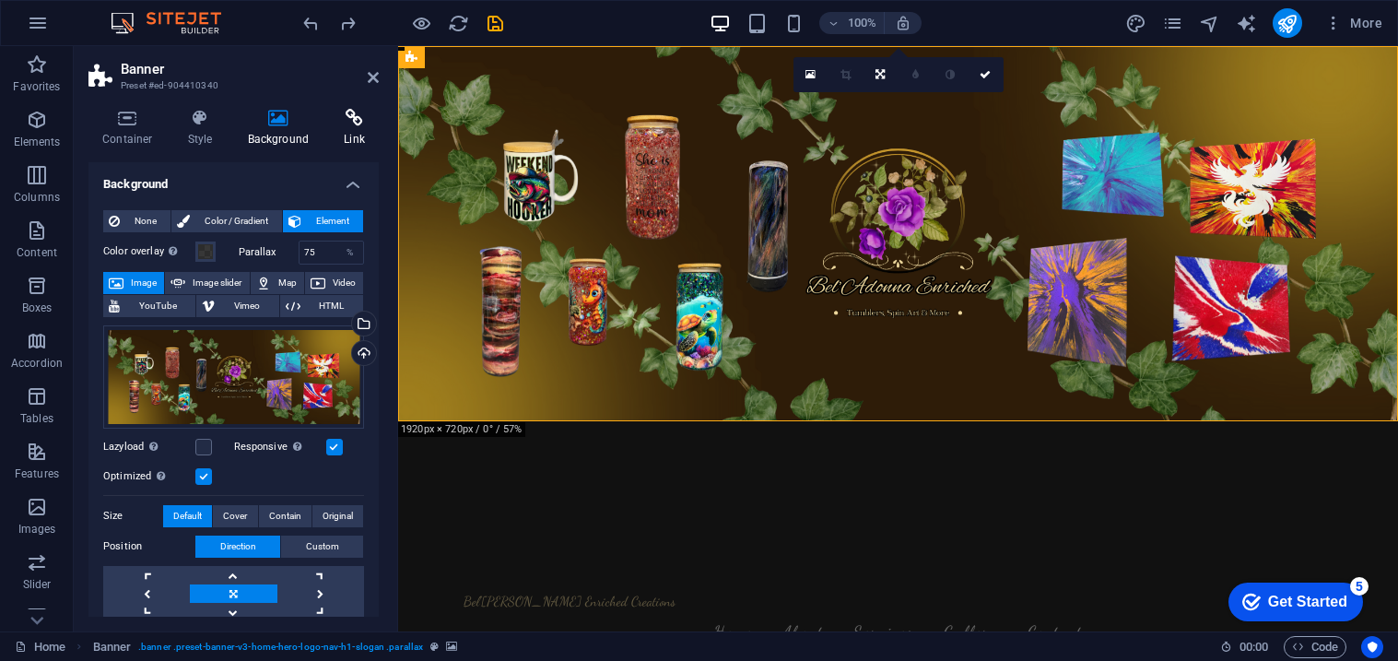
click at [337, 123] on icon at bounding box center [354, 118] width 49 height 18
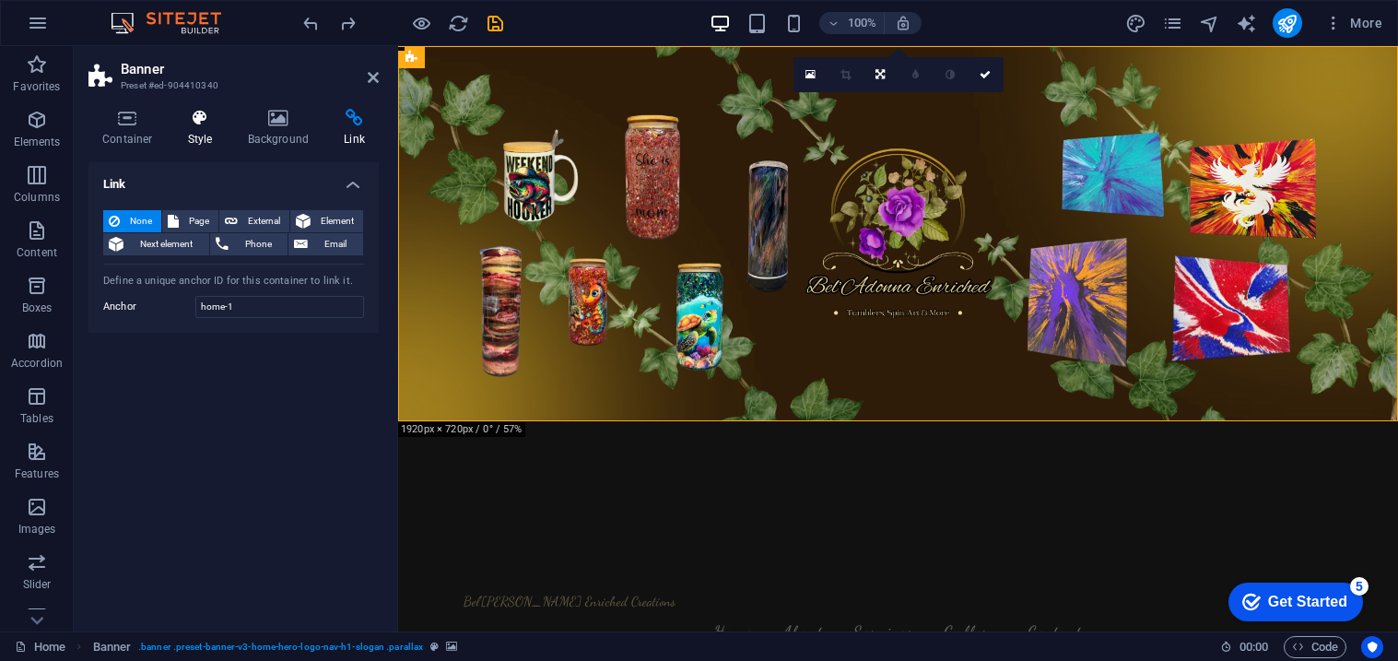
click at [219, 139] on h4 "Style" at bounding box center [204, 128] width 60 height 39
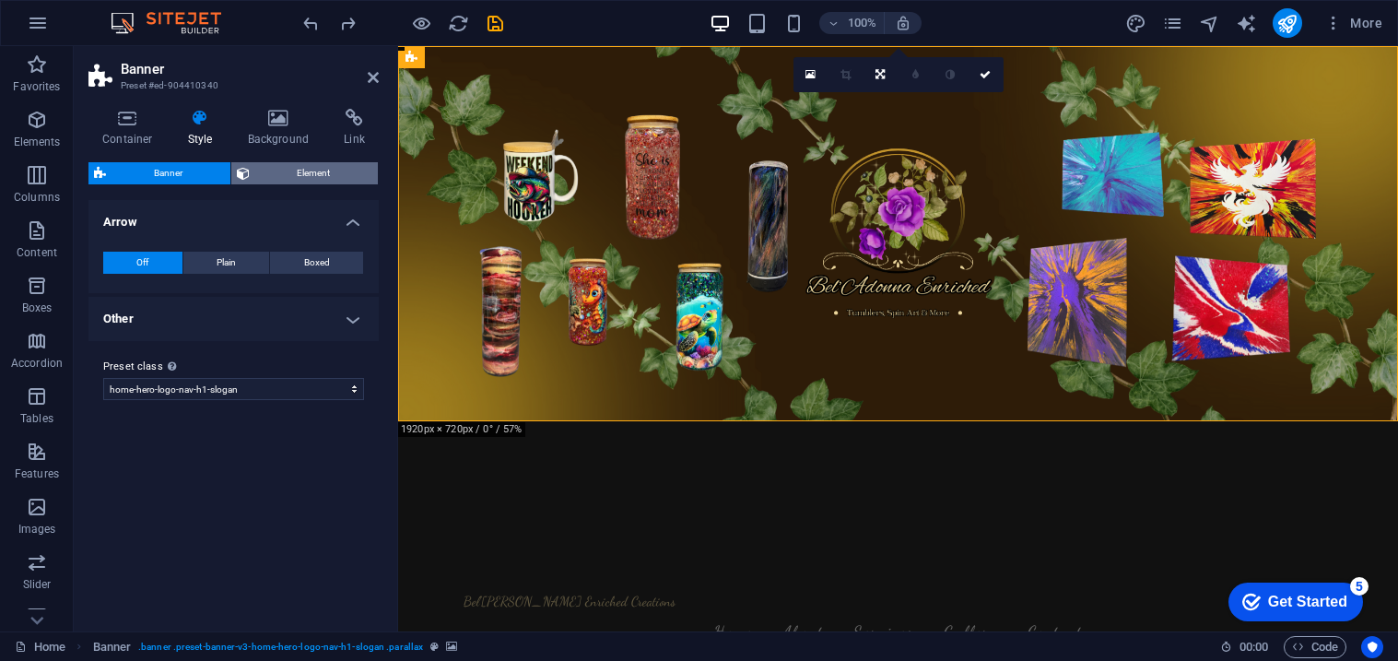
click at [265, 172] on span "Element" at bounding box center [314, 173] width 118 height 22
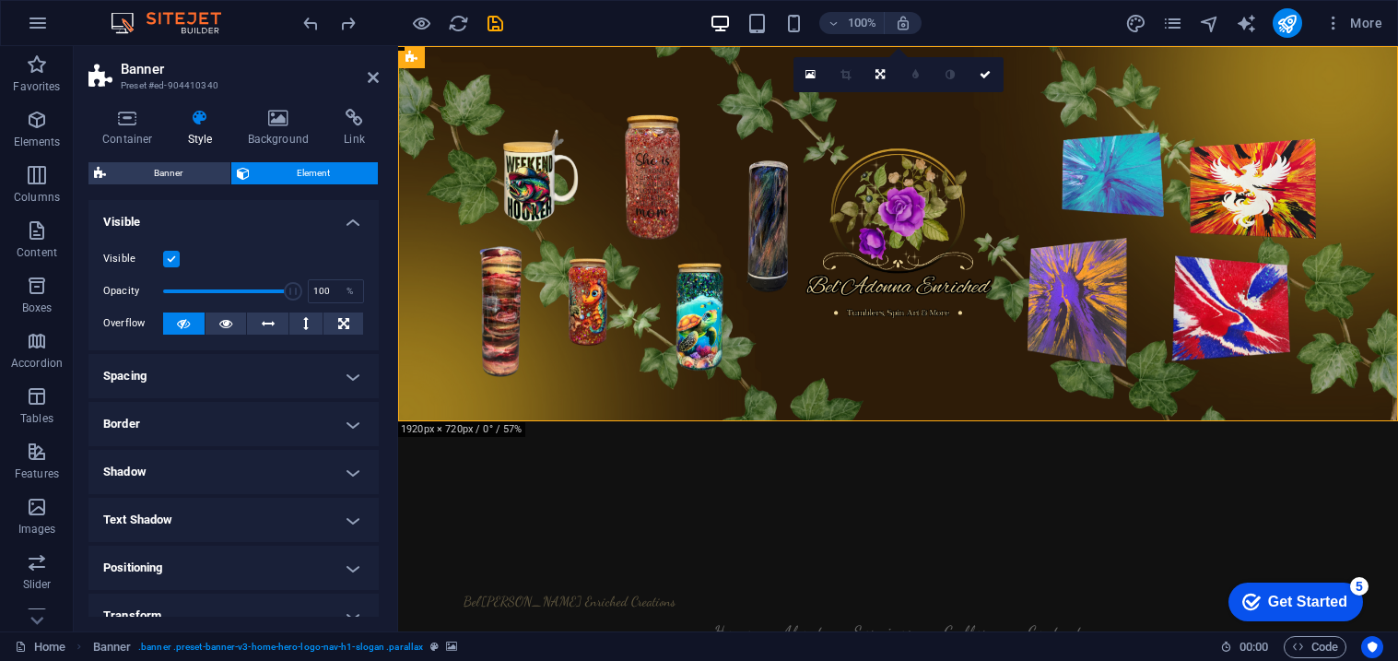
click at [169, 260] on label at bounding box center [171, 259] width 17 height 17
click at [0, 0] on input "Visible" at bounding box center [0, 0] width 0 height 0
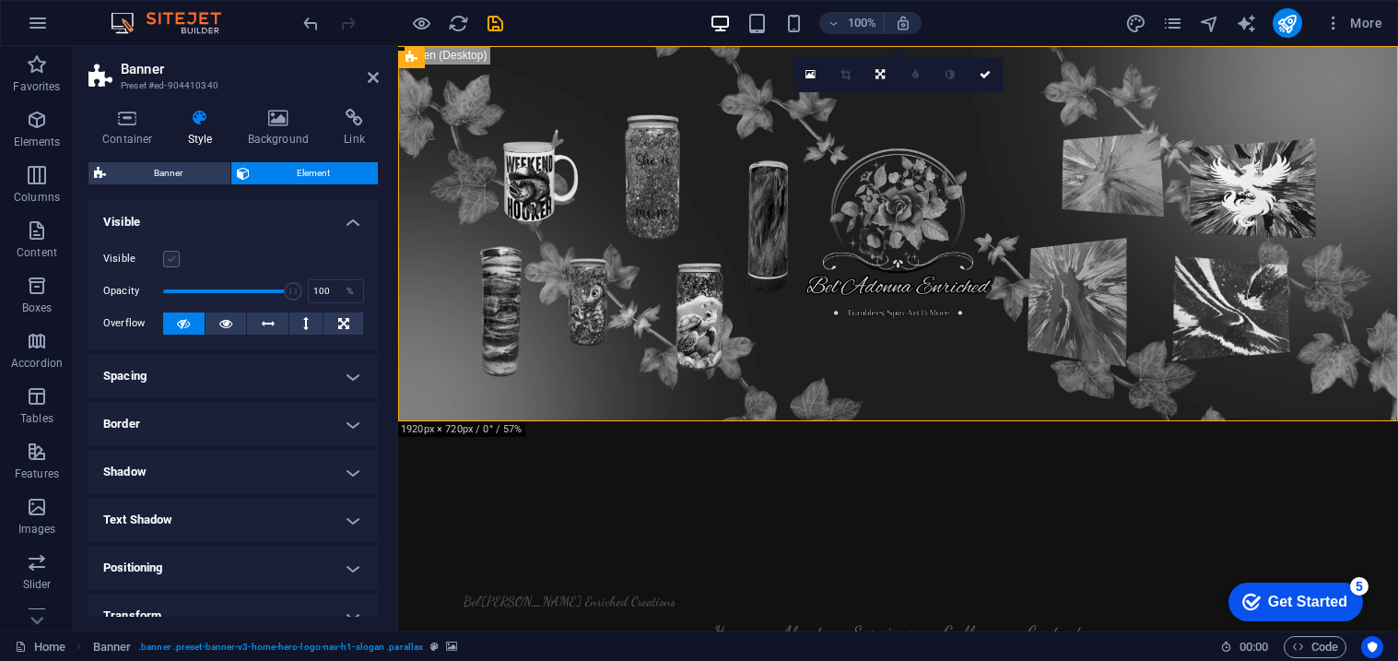
click at [169, 260] on label at bounding box center [171, 259] width 17 height 17
click at [0, 0] on input "Visible" at bounding box center [0, 0] width 0 height 0
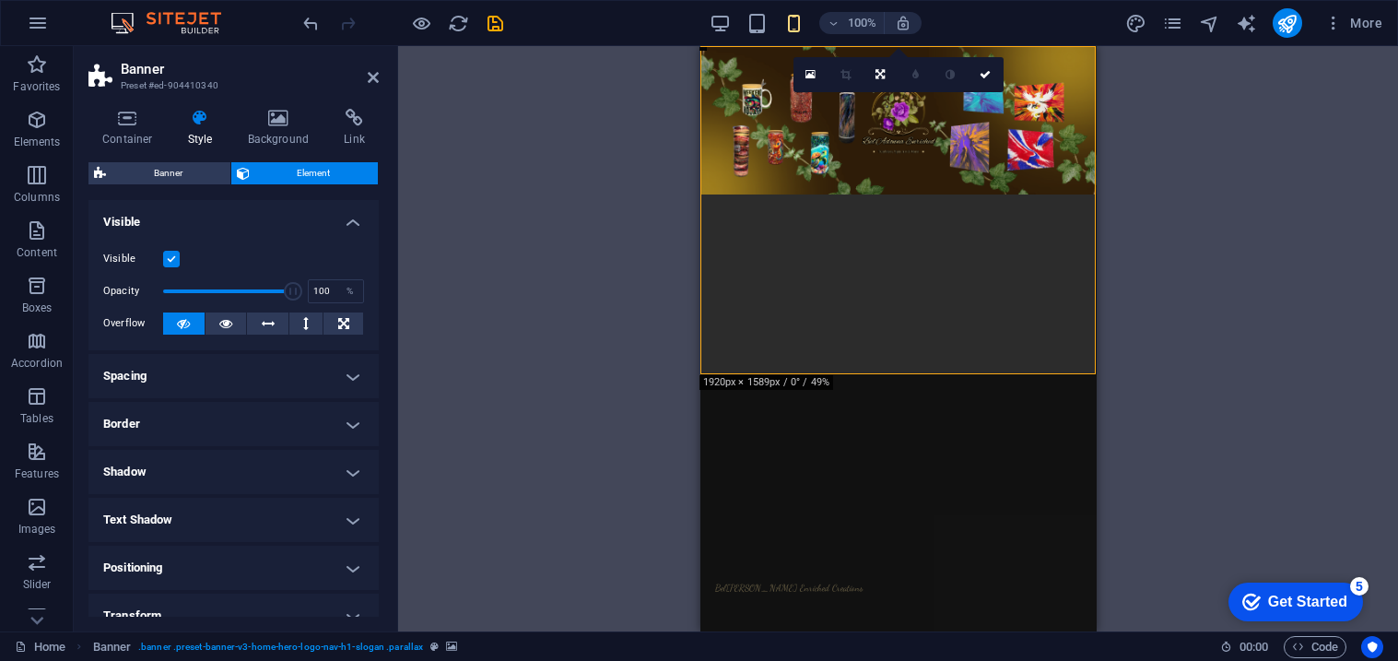
click at [175, 263] on label at bounding box center [171, 259] width 17 height 17
click at [0, 0] on input "Visible" at bounding box center [0, 0] width 0 height 0
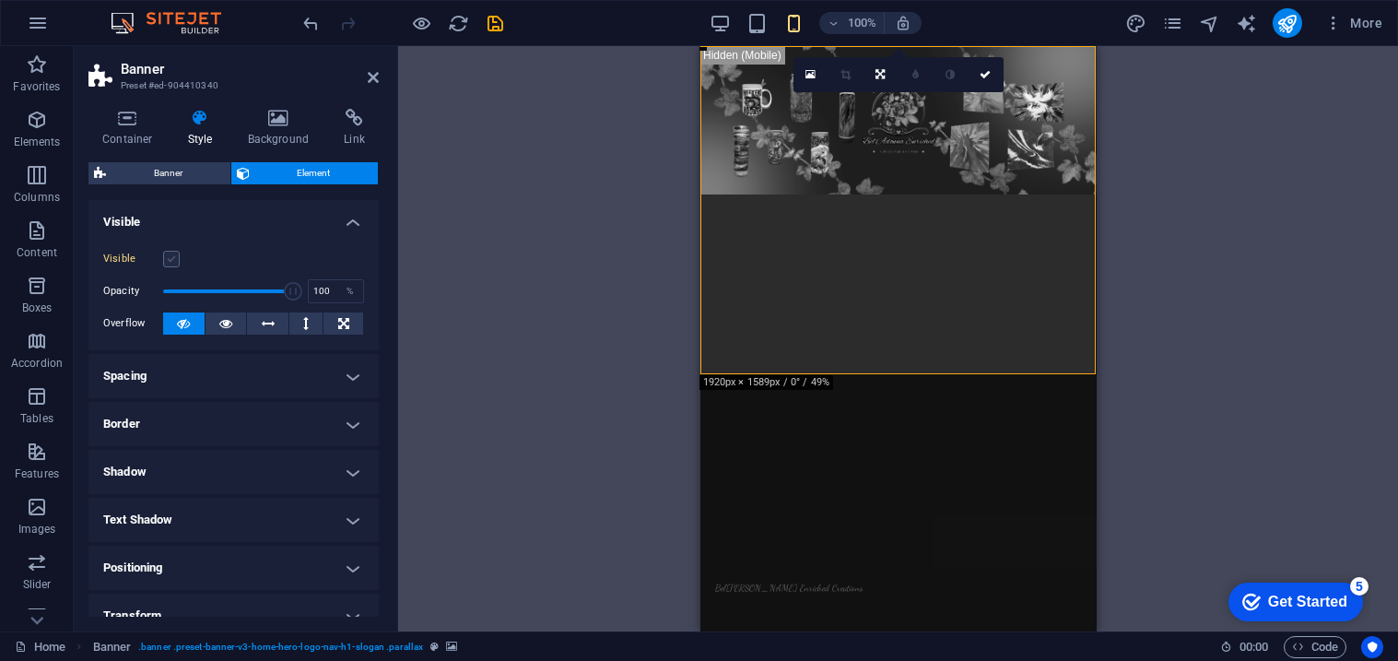
click at [175, 263] on label at bounding box center [171, 259] width 17 height 17
click at [0, 0] on input "Visible" at bounding box center [0, 0] width 0 height 0
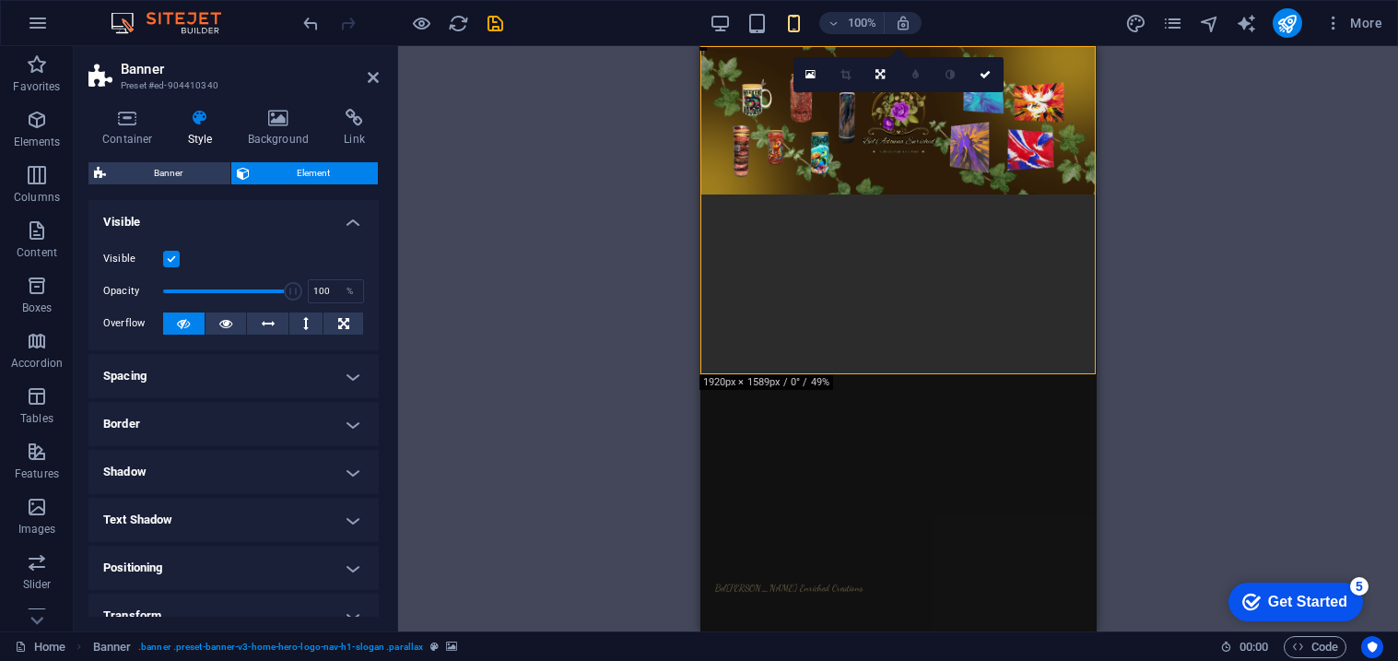
drag, startPoint x: 378, startPoint y: 300, endPoint x: 371, endPoint y: 384, distance: 85.0
click at [371, 384] on div "Layout How this element expands within the layout (Flexbox). Size Default auto …" at bounding box center [233, 408] width 290 height 417
click at [193, 171] on span "Banner" at bounding box center [168, 173] width 113 height 22
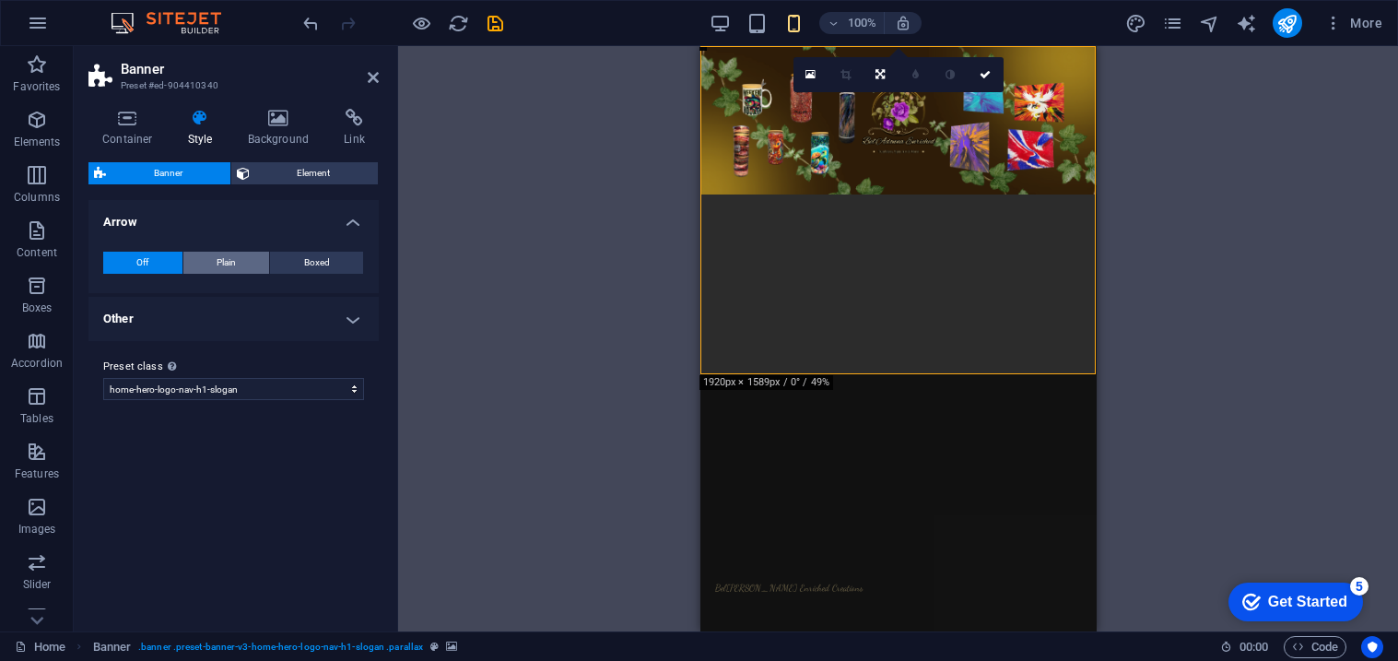
click at [233, 256] on span "Plain" at bounding box center [226, 263] width 19 height 22
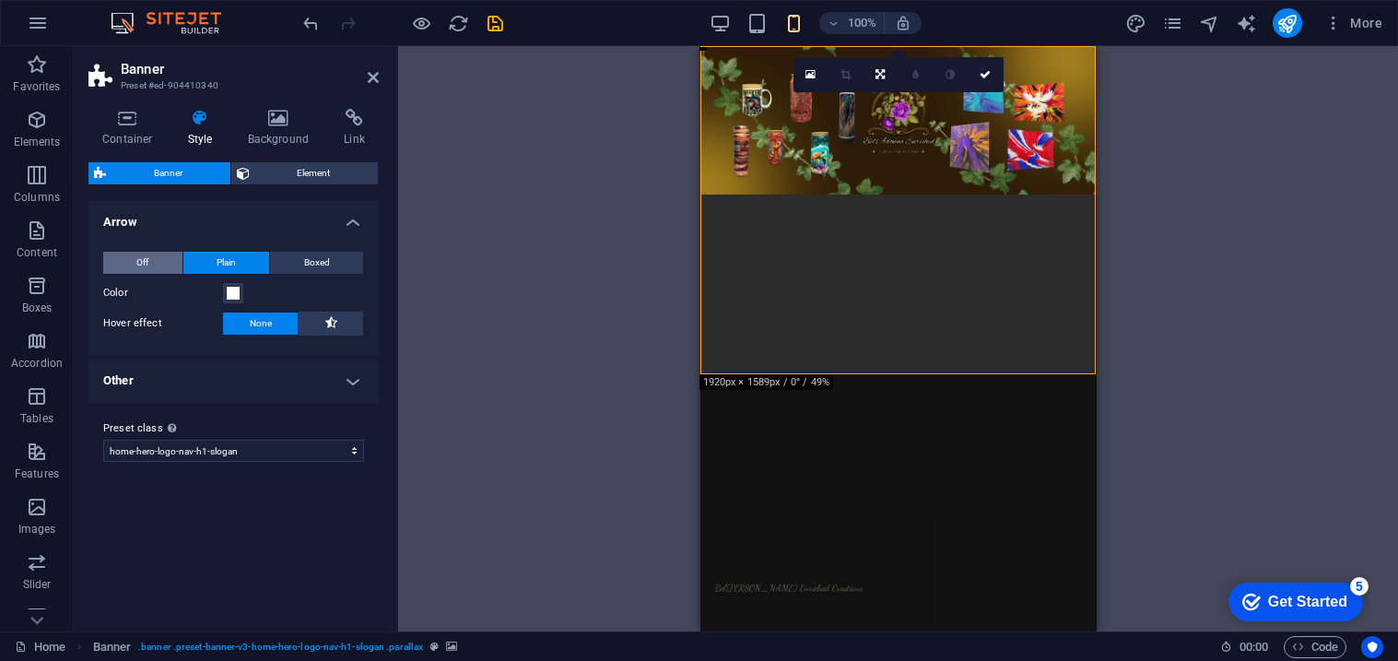
click at [151, 256] on button "Off" at bounding box center [142, 263] width 79 height 22
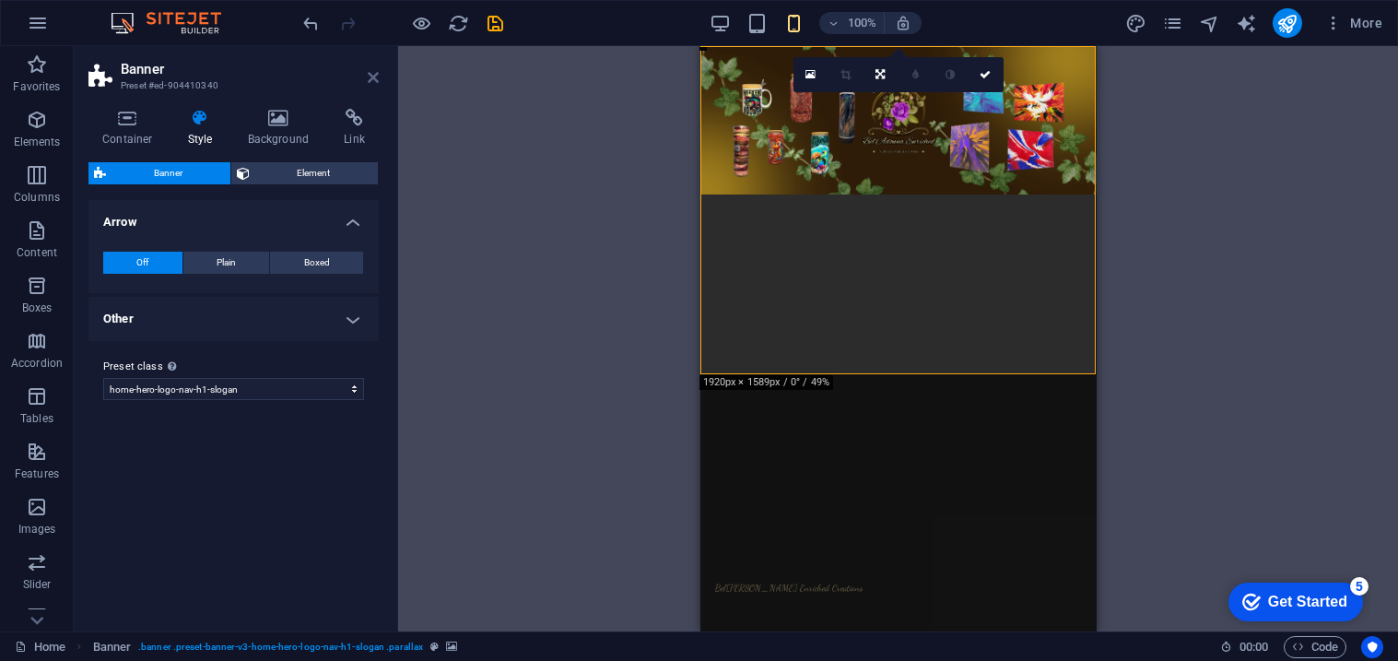
click at [376, 78] on icon at bounding box center [373, 77] width 11 height 15
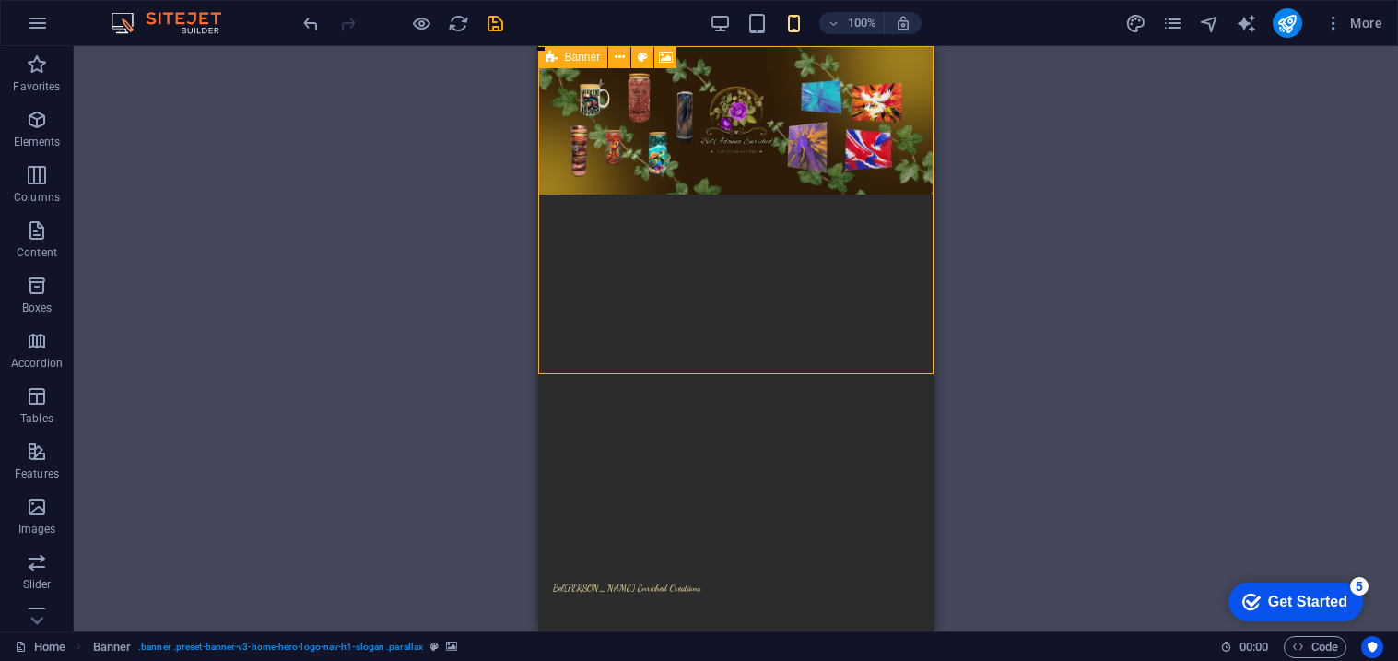
click at [555, 57] on icon at bounding box center [552, 57] width 12 height 22
select select "preset-banner-v3-home-hero-logo-nav-h1-slogan"
